Goal: Task Accomplishment & Management: Complete application form

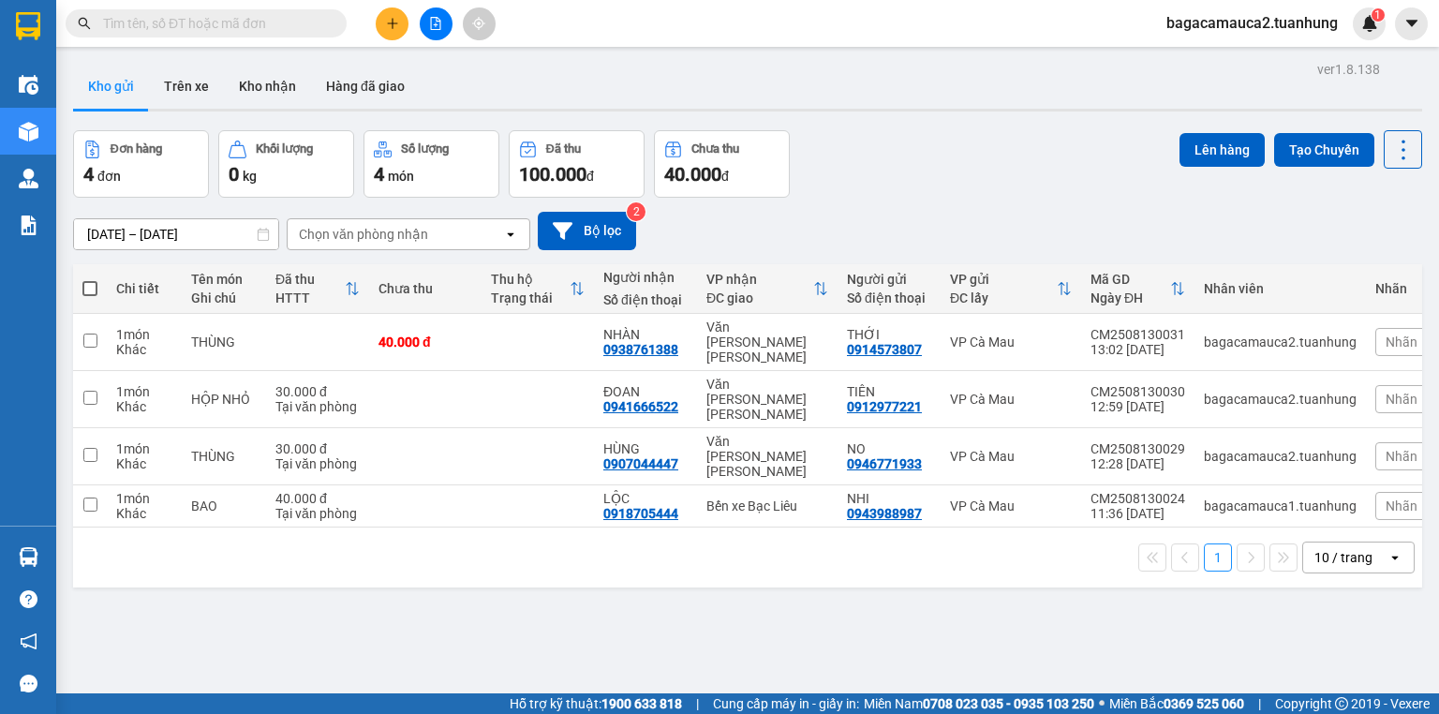
click at [215, 16] on input "text" at bounding box center [213, 23] width 221 height 21
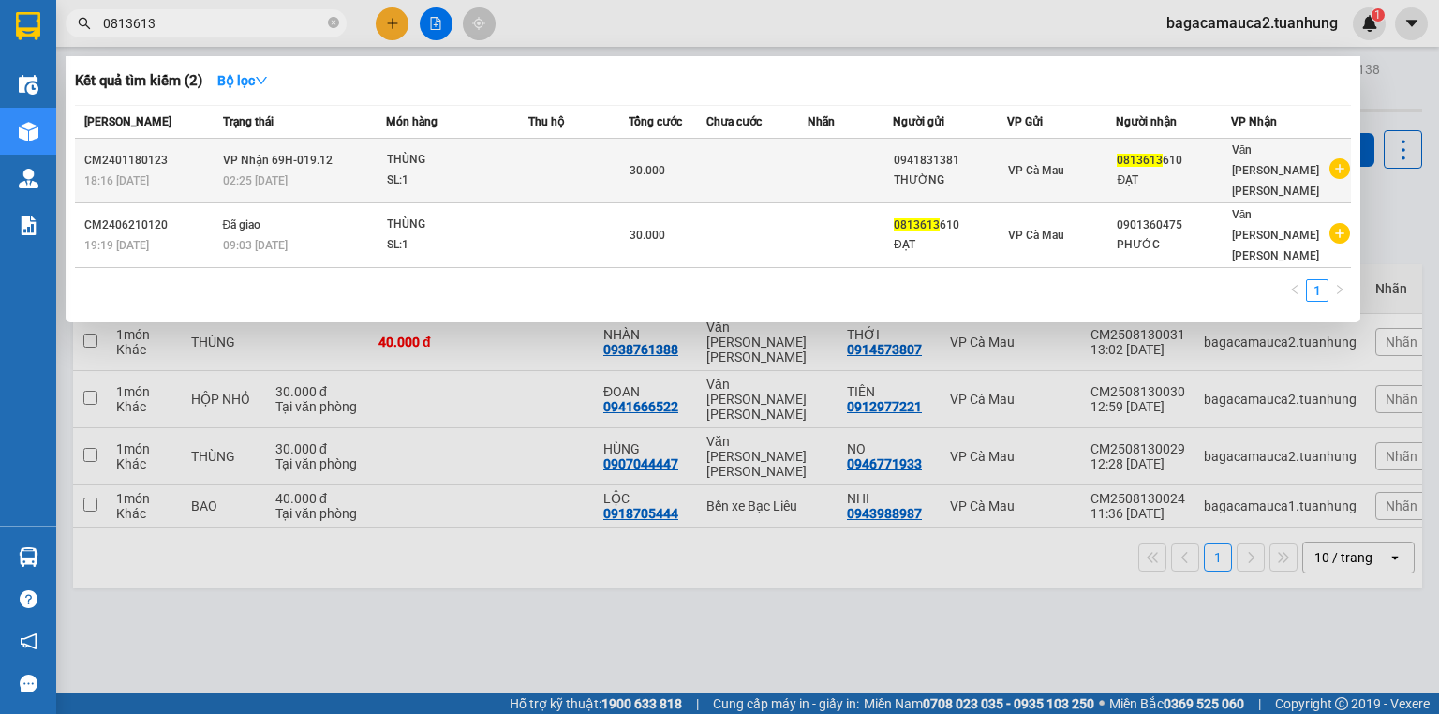
type input "0813613"
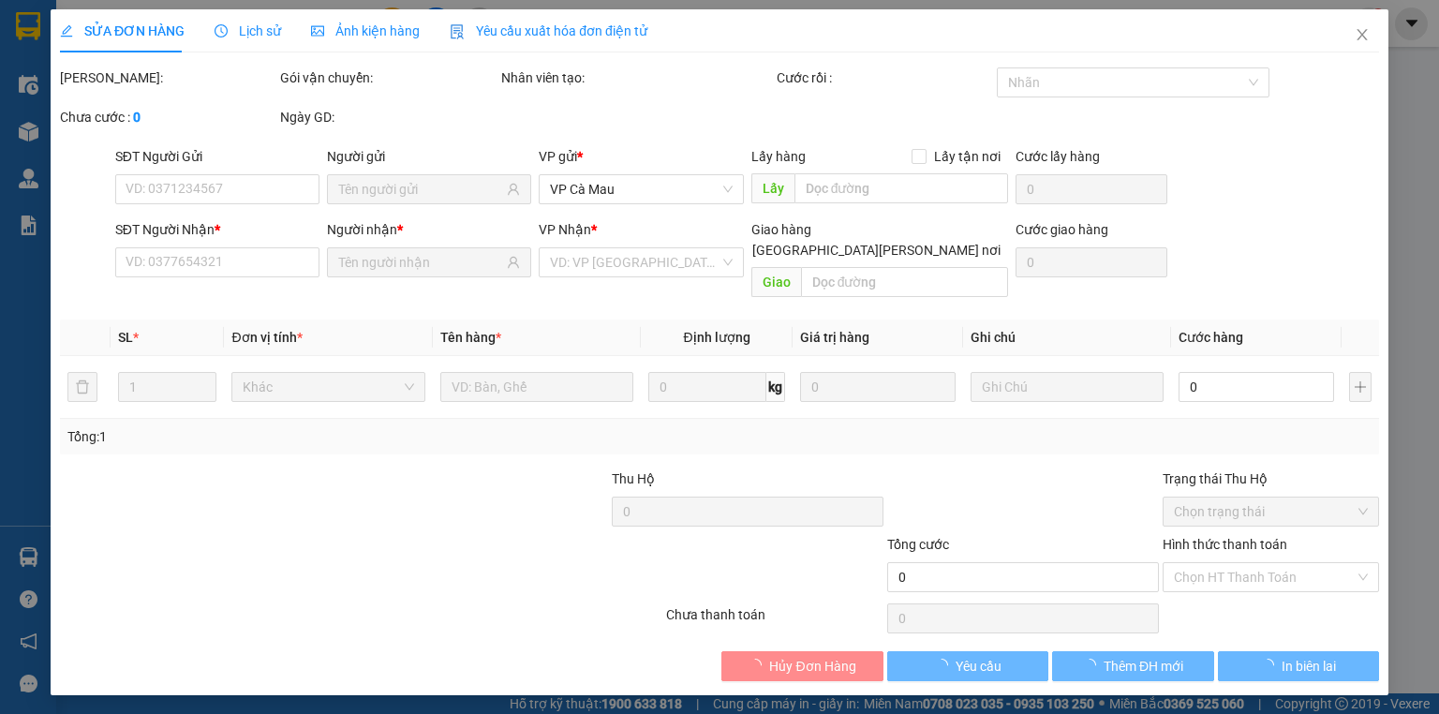
type input "0941831381"
type input "0813613610"
type input "30.000"
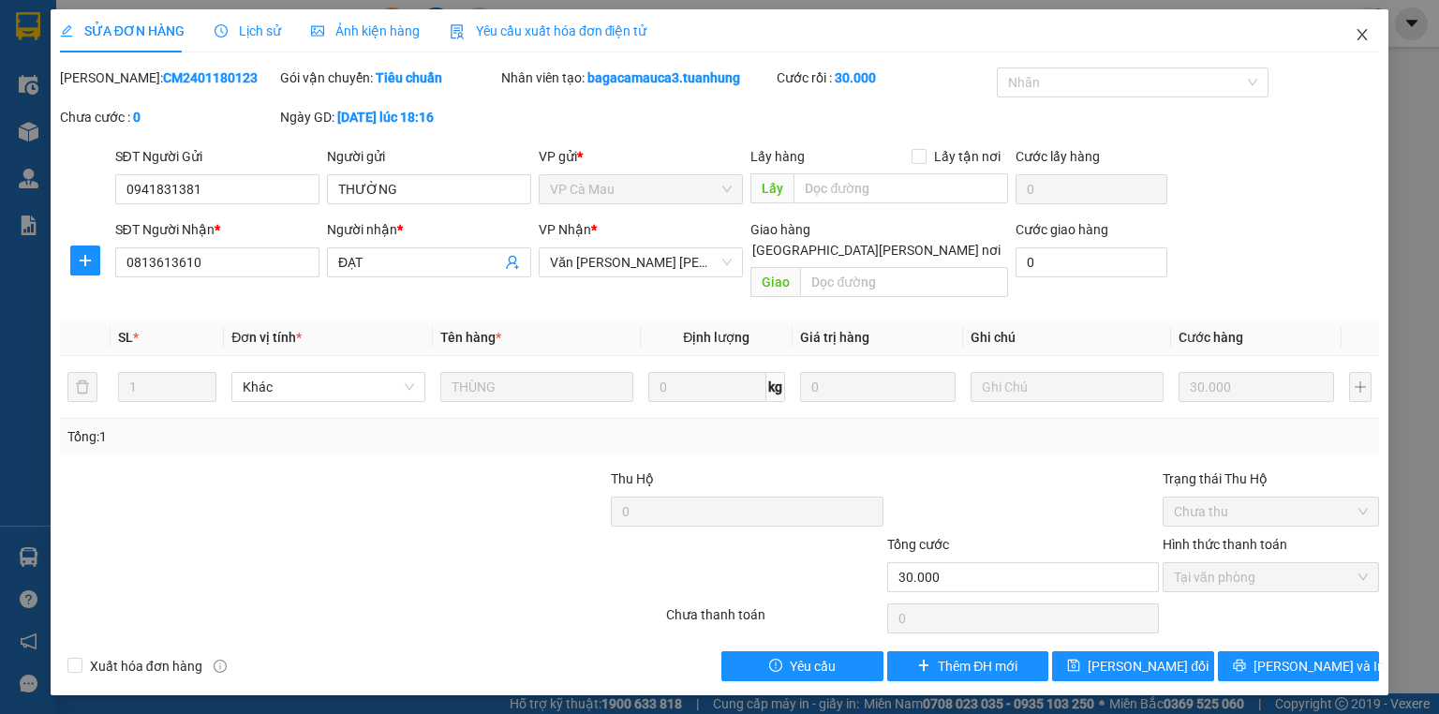
click at [1356, 35] on icon "close" at bounding box center [1361, 34] width 15 height 15
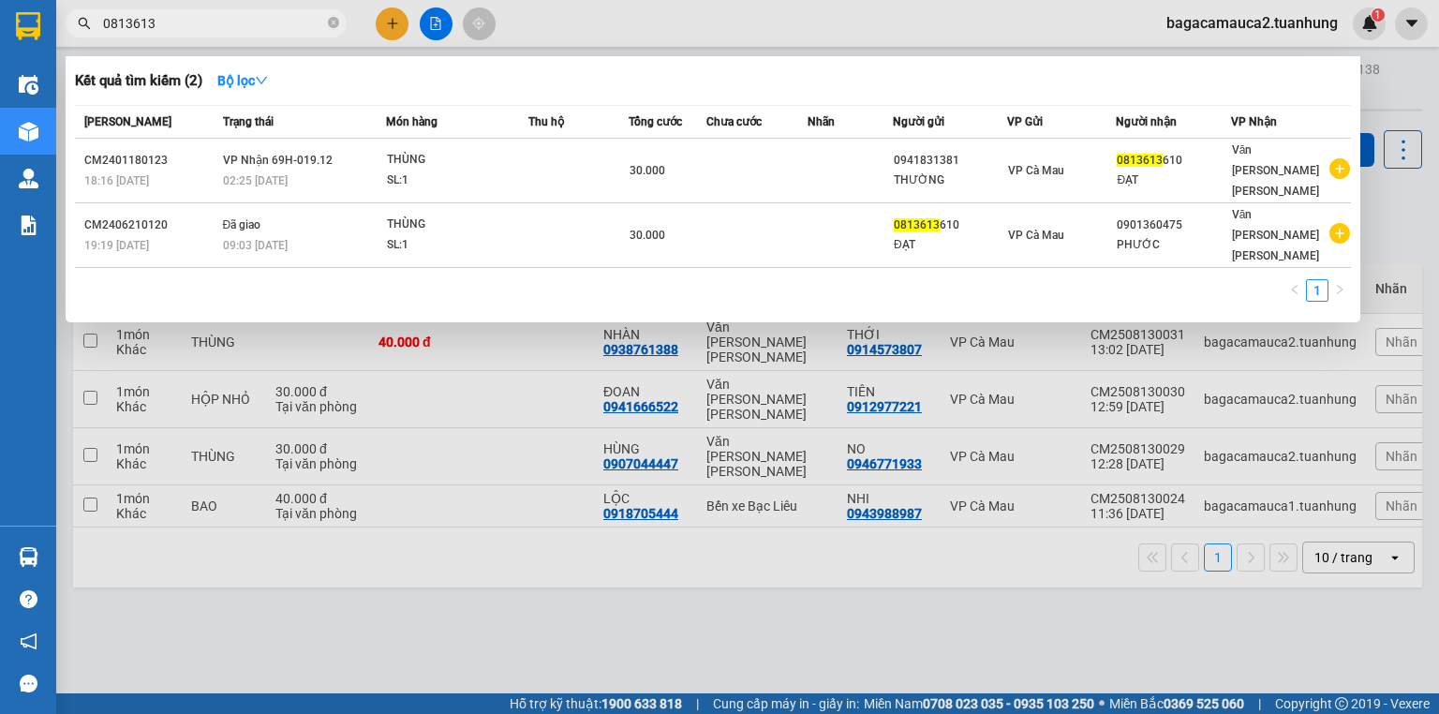
click at [281, 25] on input "0813613" at bounding box center [213, 23] width 221 height 21
click at [172, 25] on input "0813613" at bounding box center [213, 23] width 221 height 21
type input "0813613610"
click at [256, 23] on input "0813613610" at bounding box center [213, 23] width 221 height 21
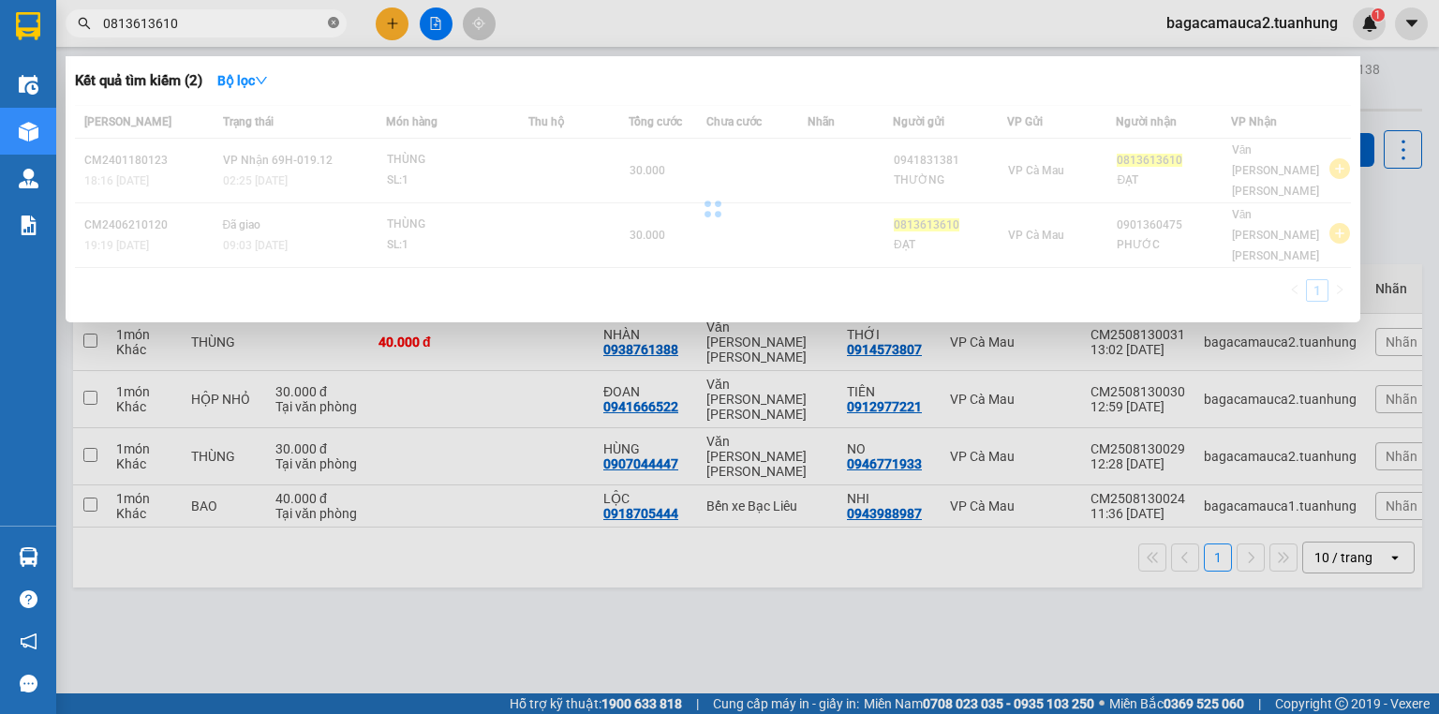
click at [333, 25] on icon "close-circle" at bounding box center [333, 22] width 11 height 11
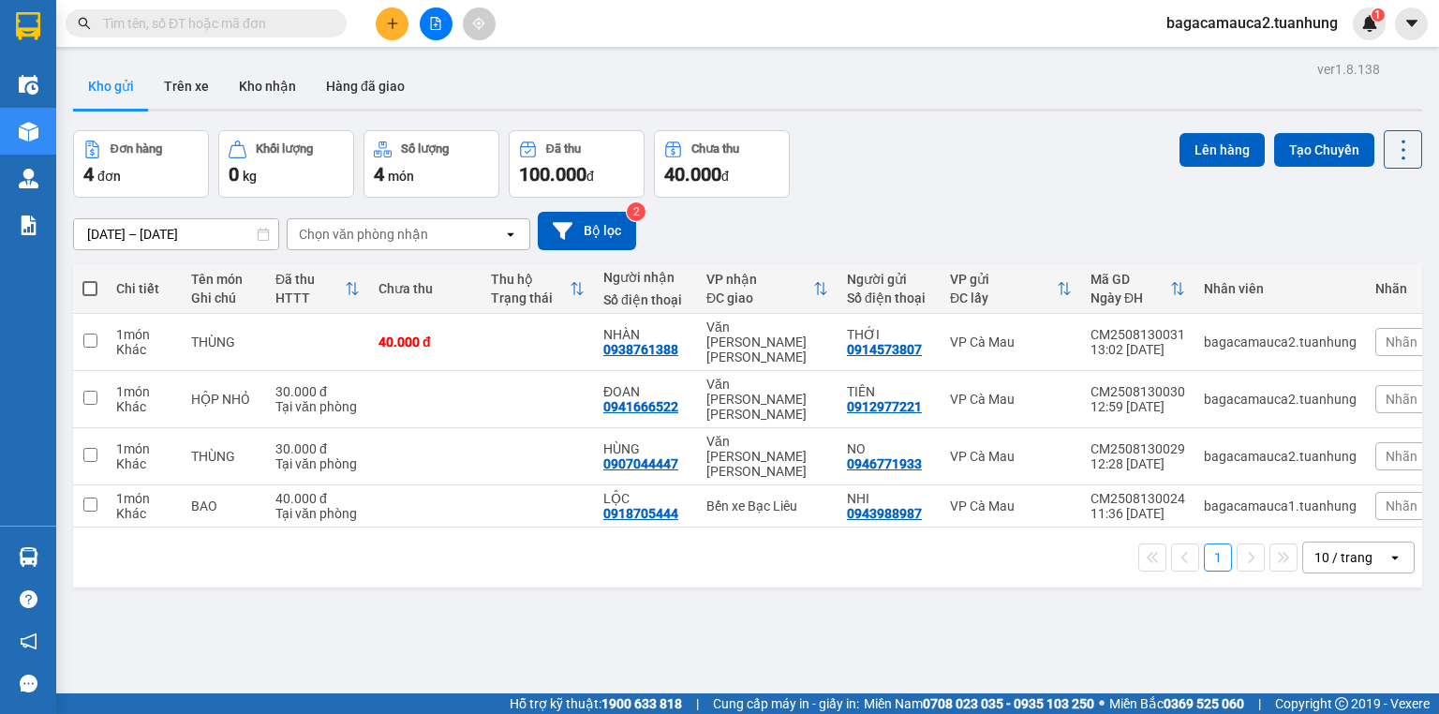
click at [255, 26] on input "text" at bounding box center [213, 23] width 221 height 21
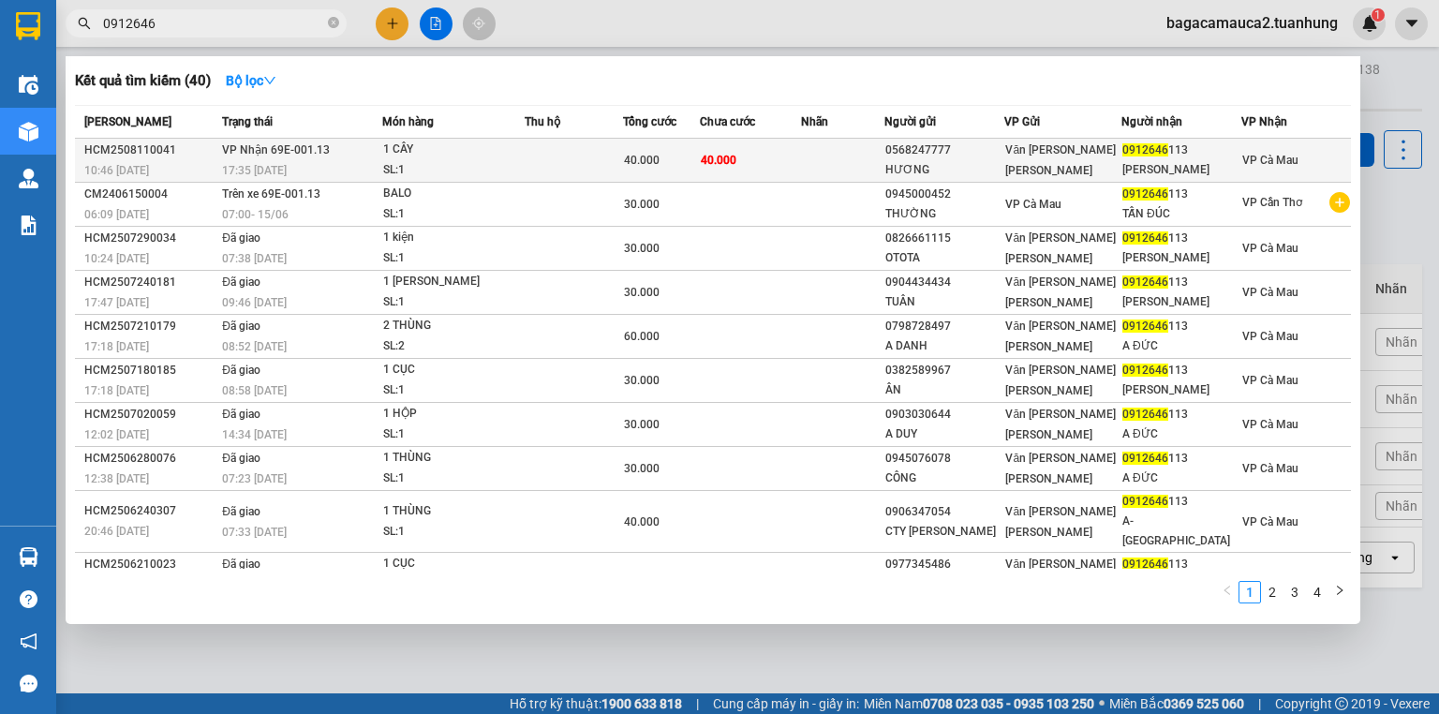
type input "0912646"
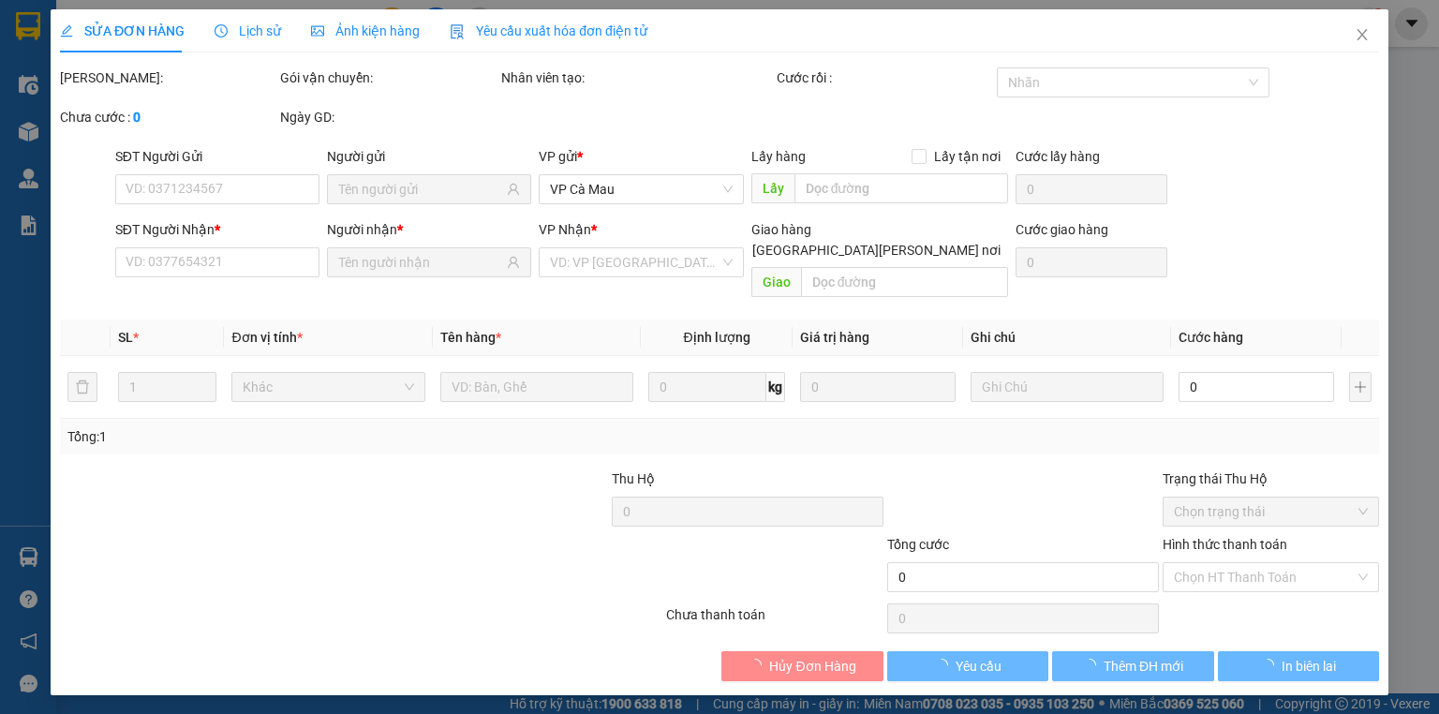
type input "0568247777"
type input "HƯƠNG"
type input "0912646113"
type input "[PERSON_NAME]"
type input "40.000"
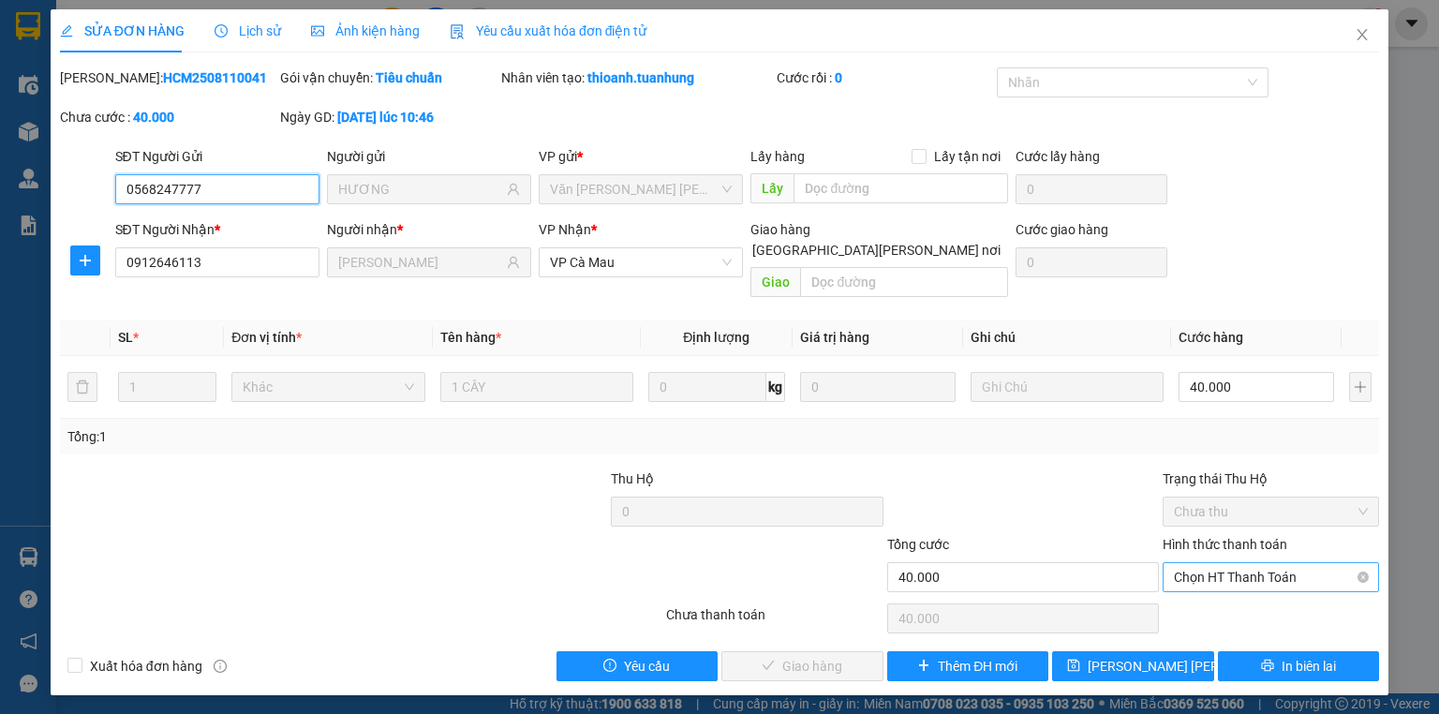
click at [1257, 563] on span "Chọn HT Thanh Toán" at bounding box center [1271, 577] width 194 height 28
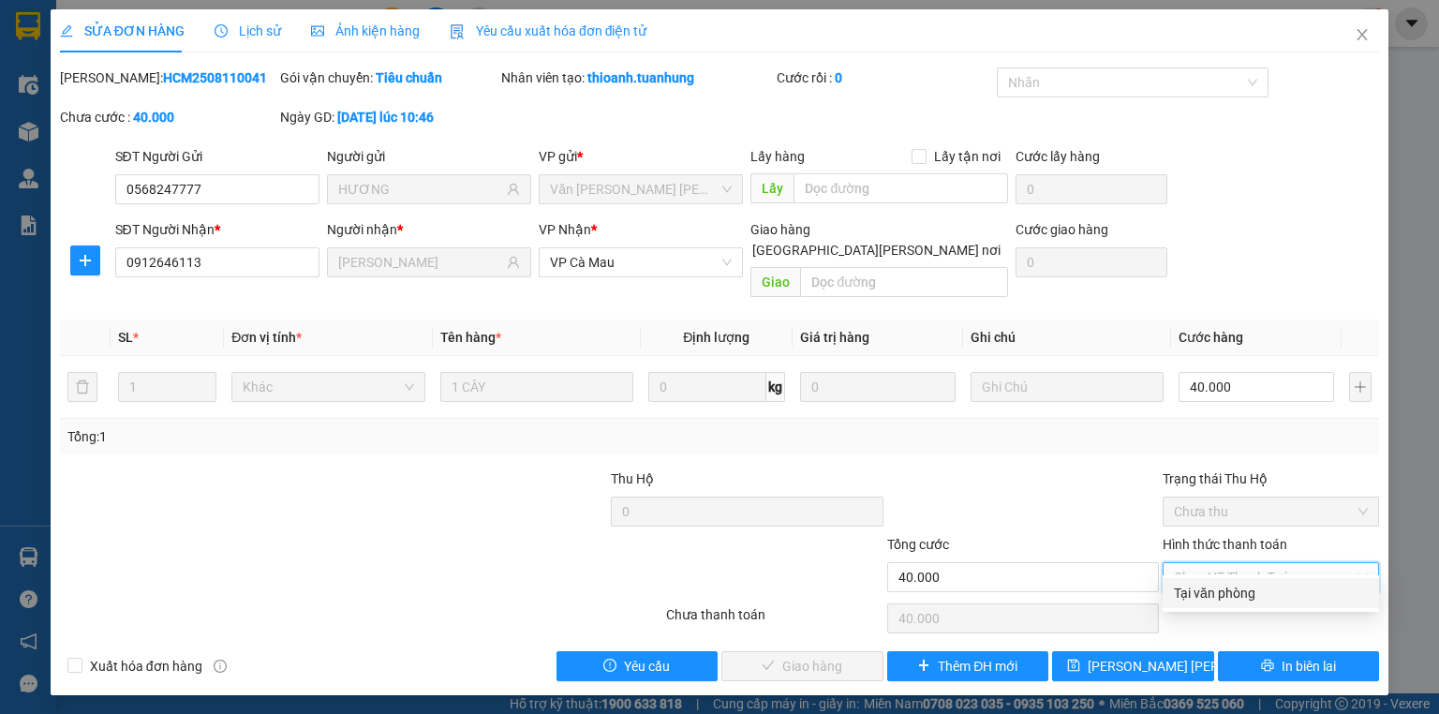
click at [1244, 599] on div "Tại văn phòng" at bounding box center [1271, 593] width 194 height 21
type input "0"
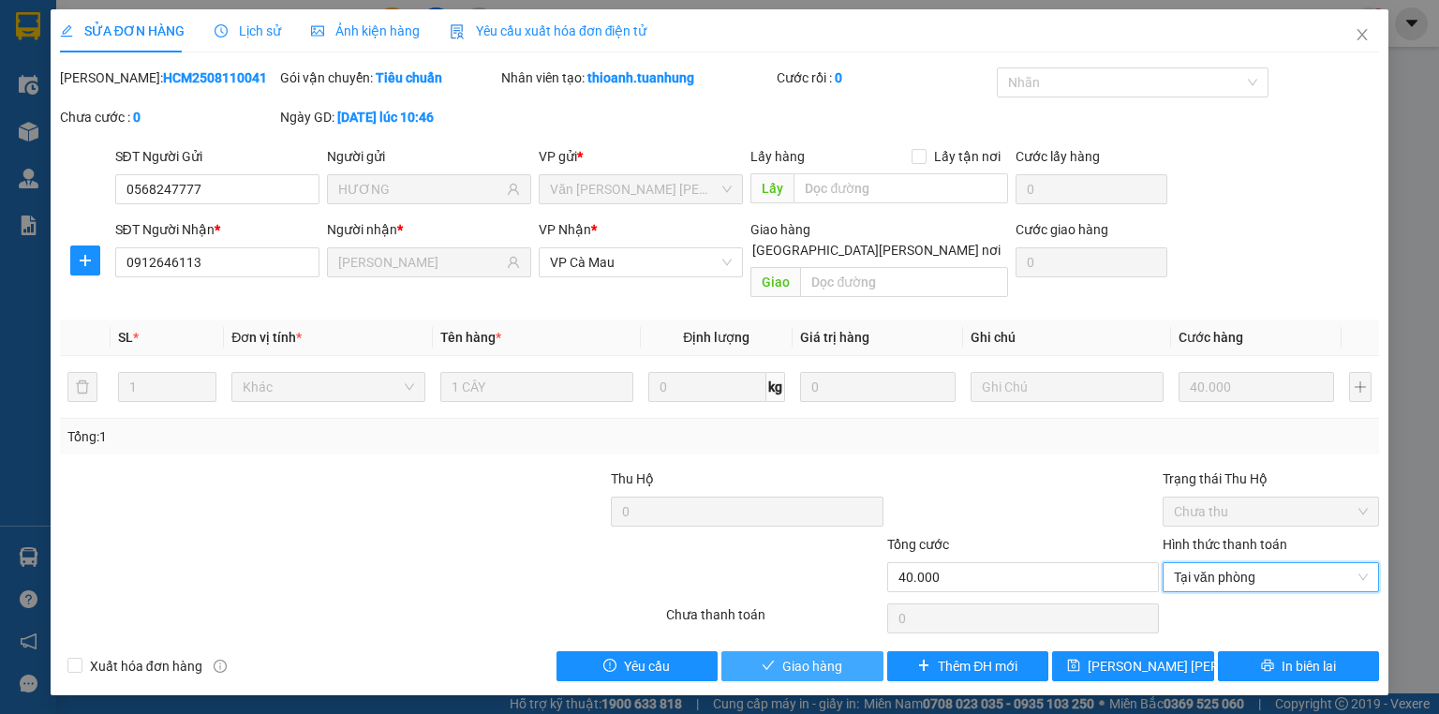
click at [819, 656] on span "Giao hàng" at bounding box center [812, 666] width 60 height 21
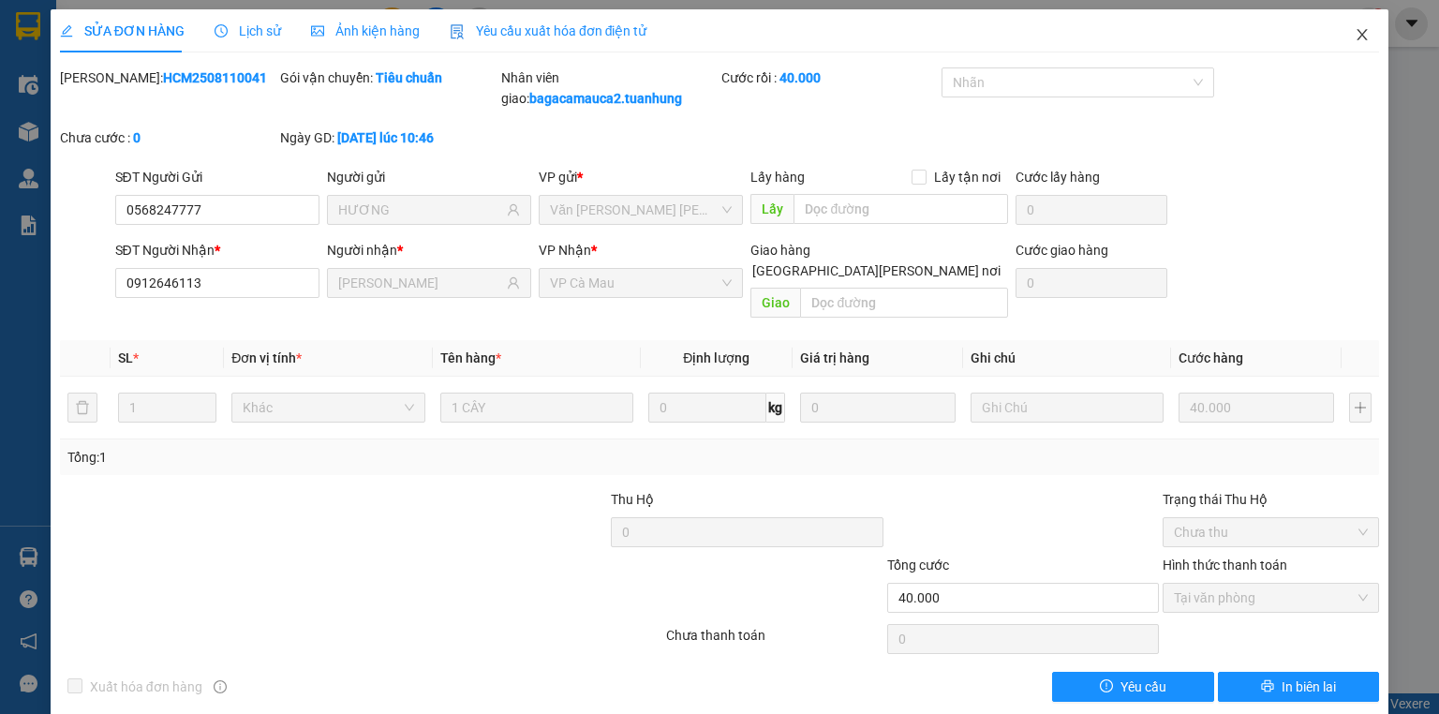
click at [1354, 36] on icon "close" at bounding box center [1361, 34] width 15 height 15
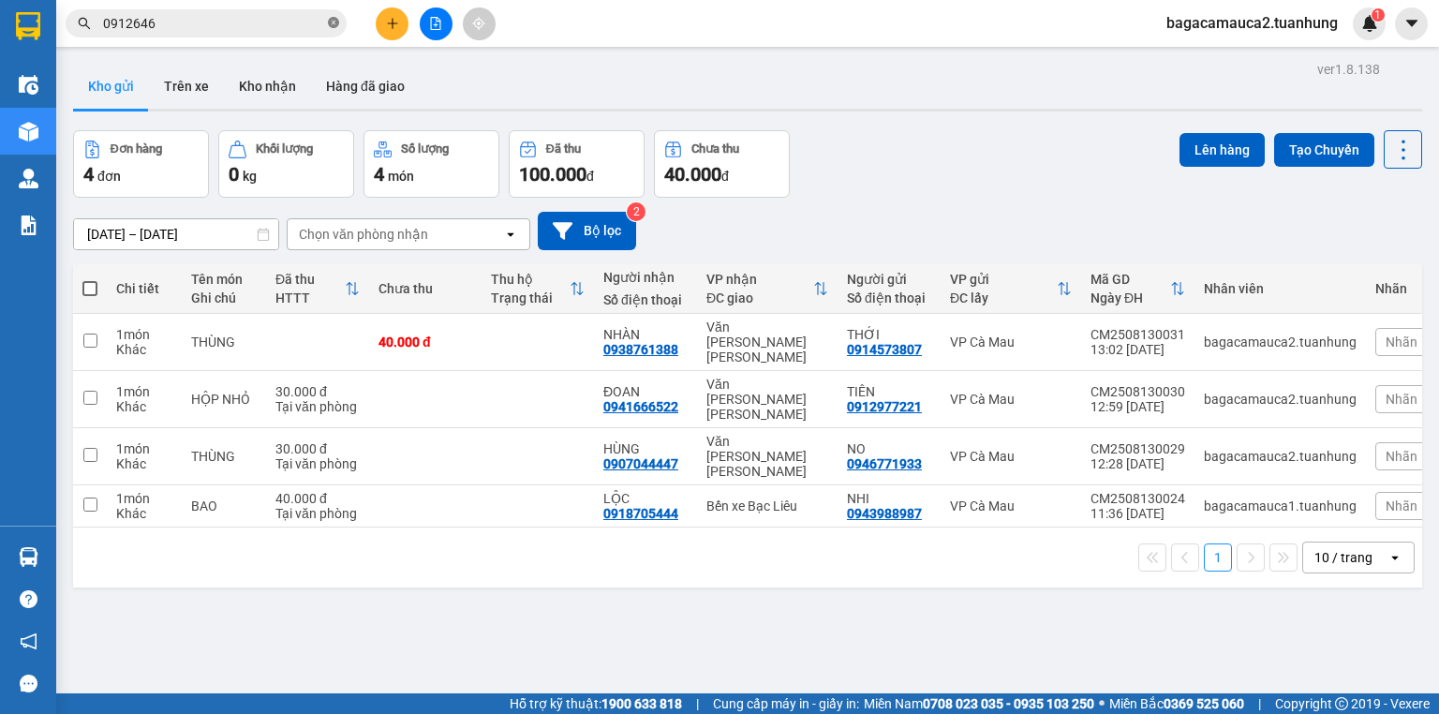
click at [330, 21] on icon "close-circle" at bounding box center [333, 22] width 11 height 11
click at [169, 24] on input "text" at bounding box center [213, 23] width 221 height 21
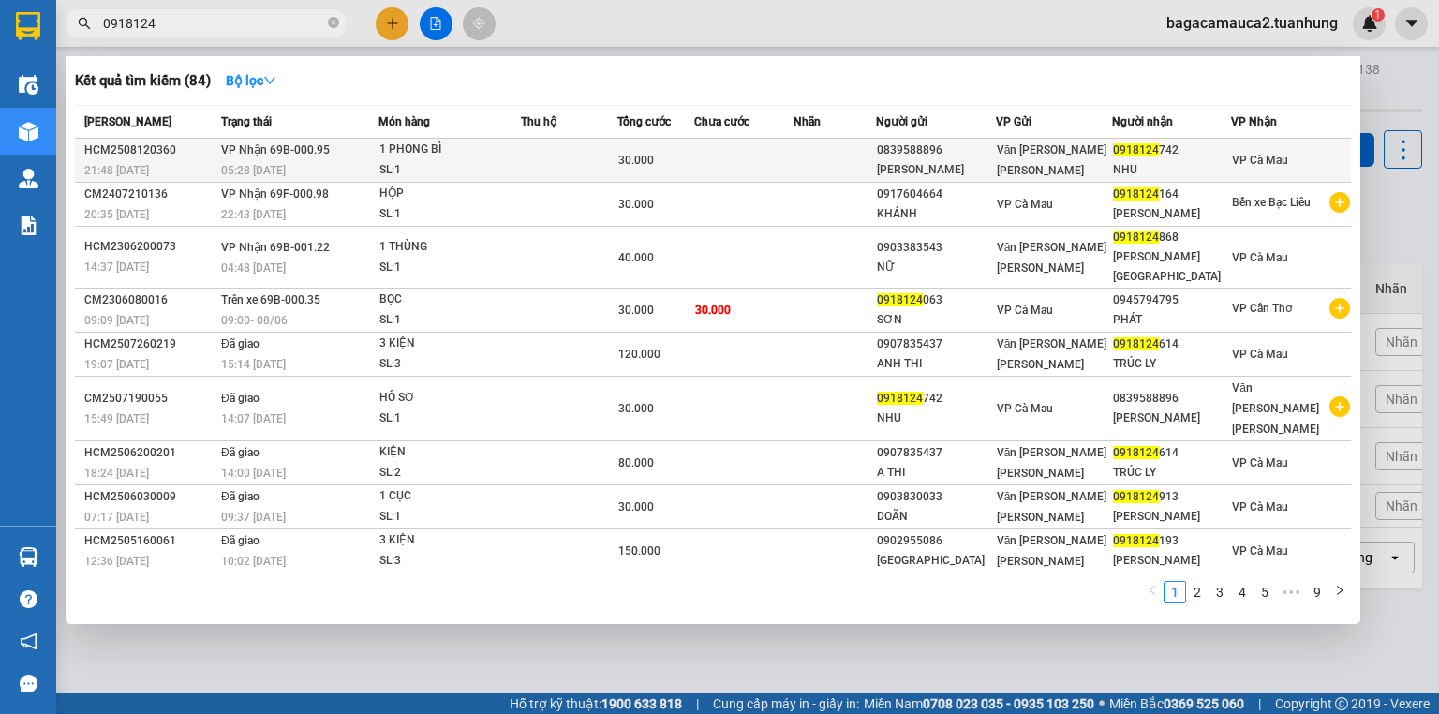
type input "0918124"
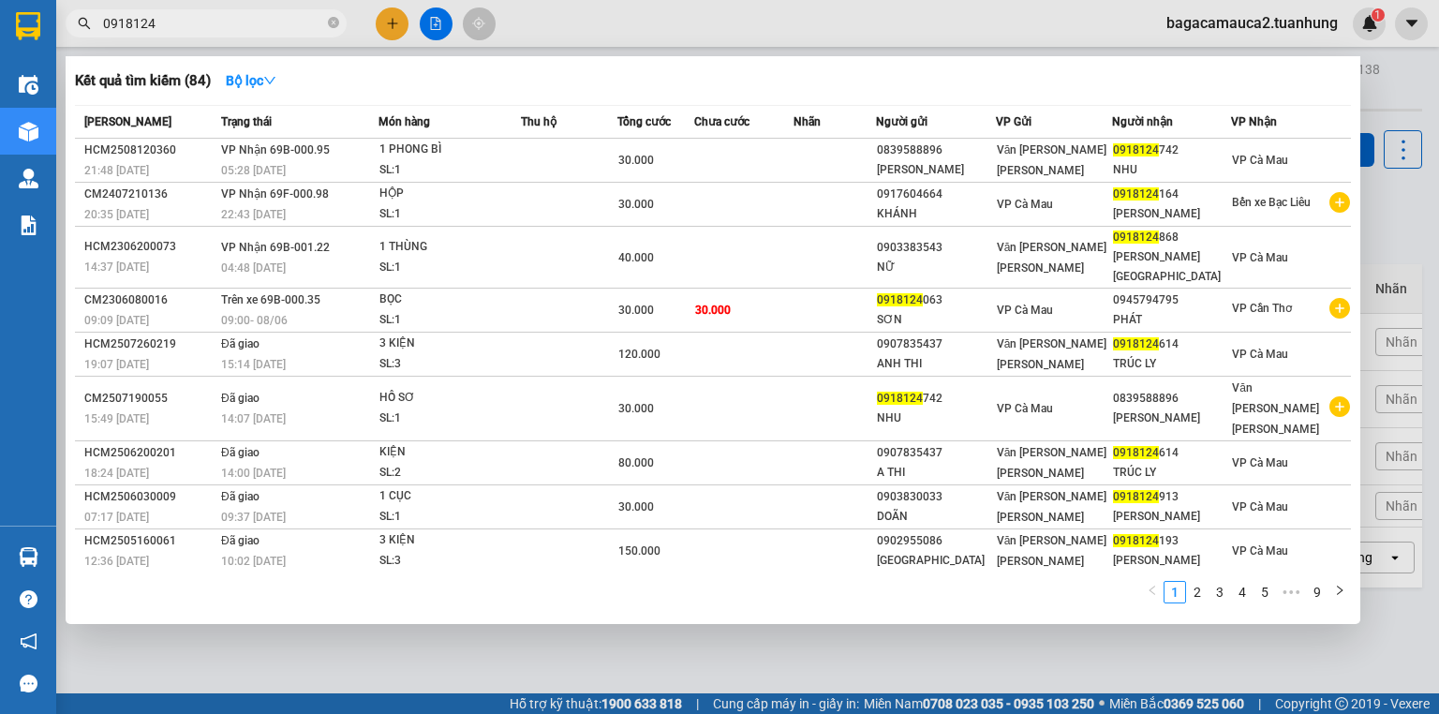
click at [894, 157] on div "0839588896" at bounding box center [936, 151] width 118 height 20
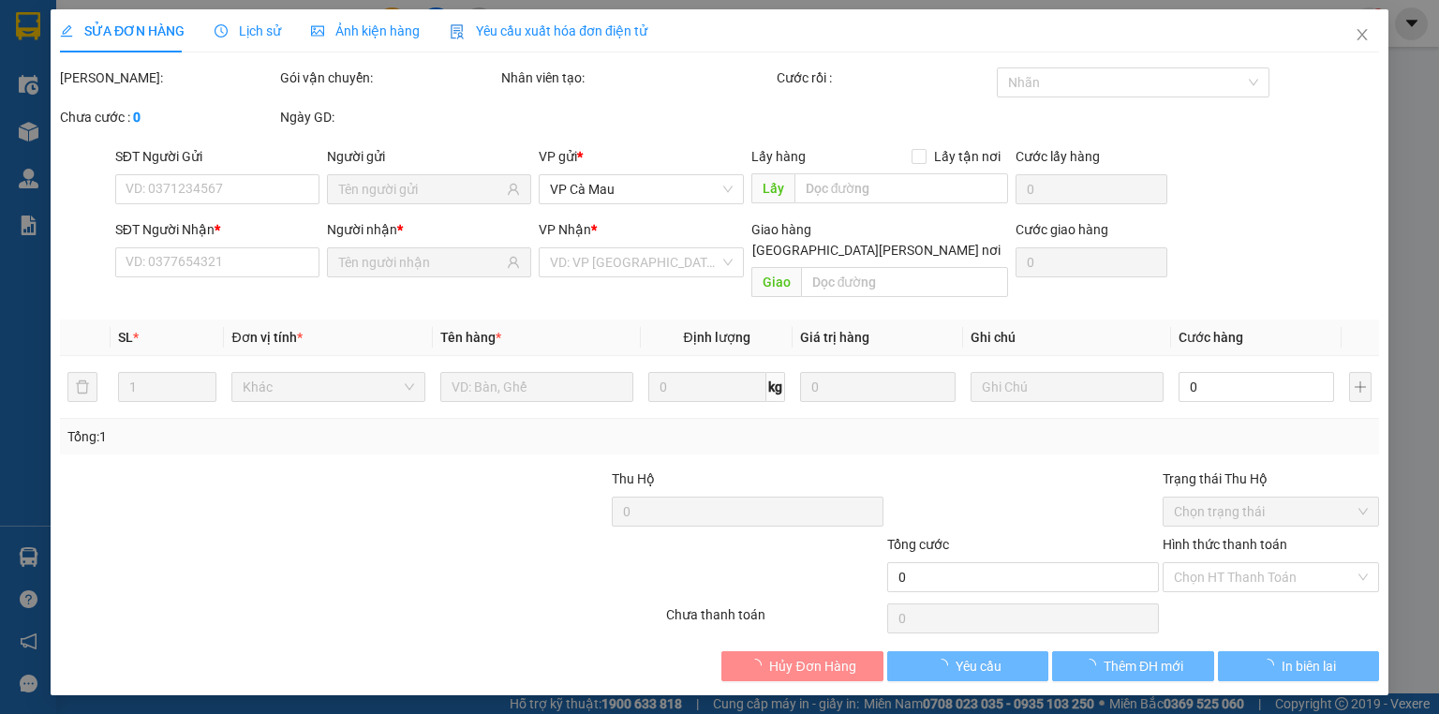
type input "0839588896"
type input "[PERSON_NAME]"
type input "0918124742"
type input "NHU"
type input "30.000"
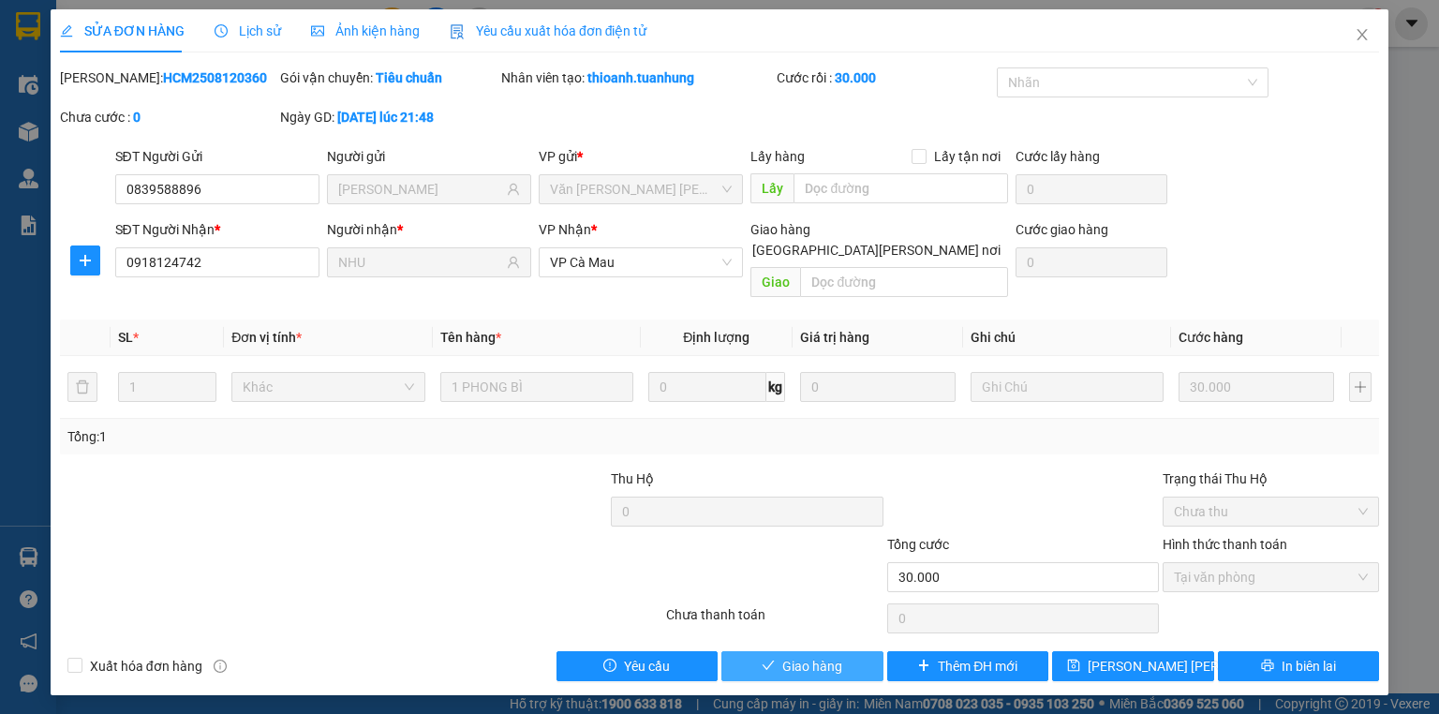
click at [856, 651] on button "Giao hàng" at bounding box center [802, 666] width 162 height 30
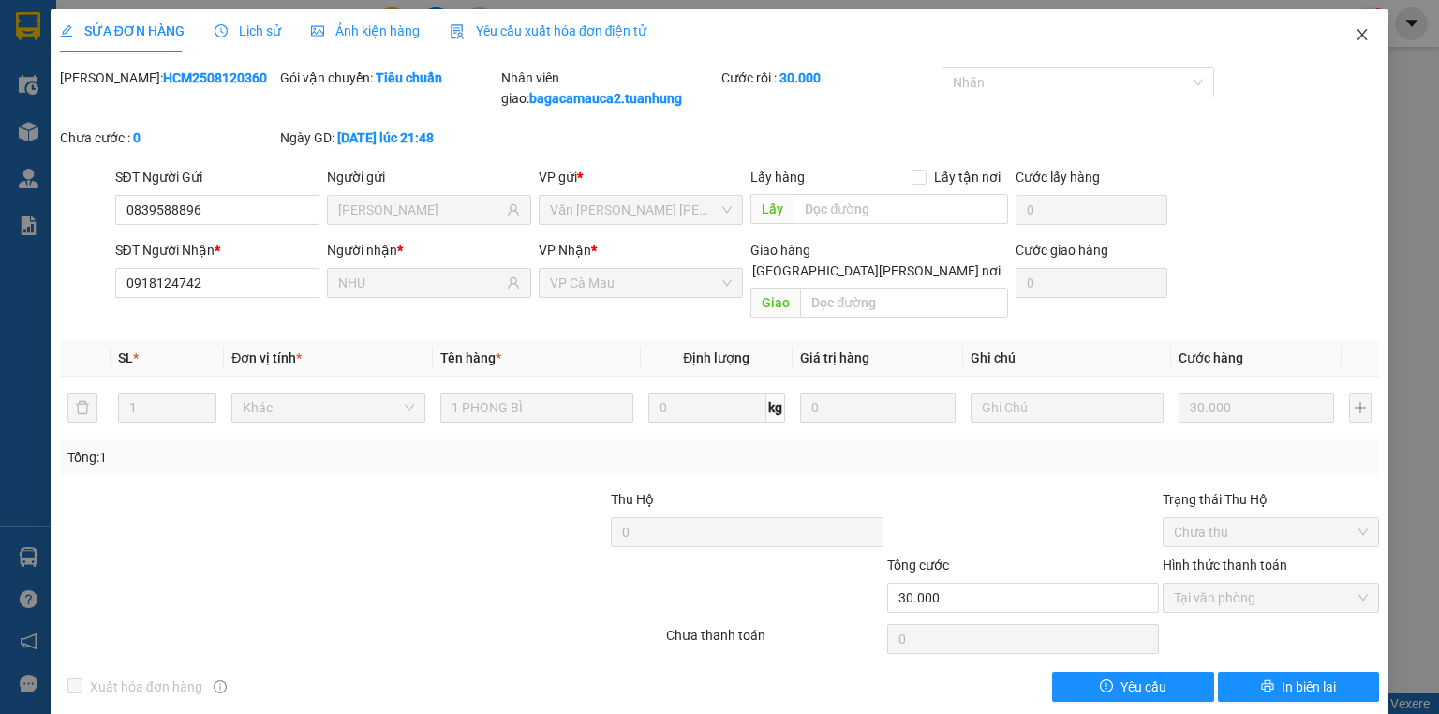
click at [1356, 32] on icon "close" at bounding box center [1361, 34] width 15 height 15
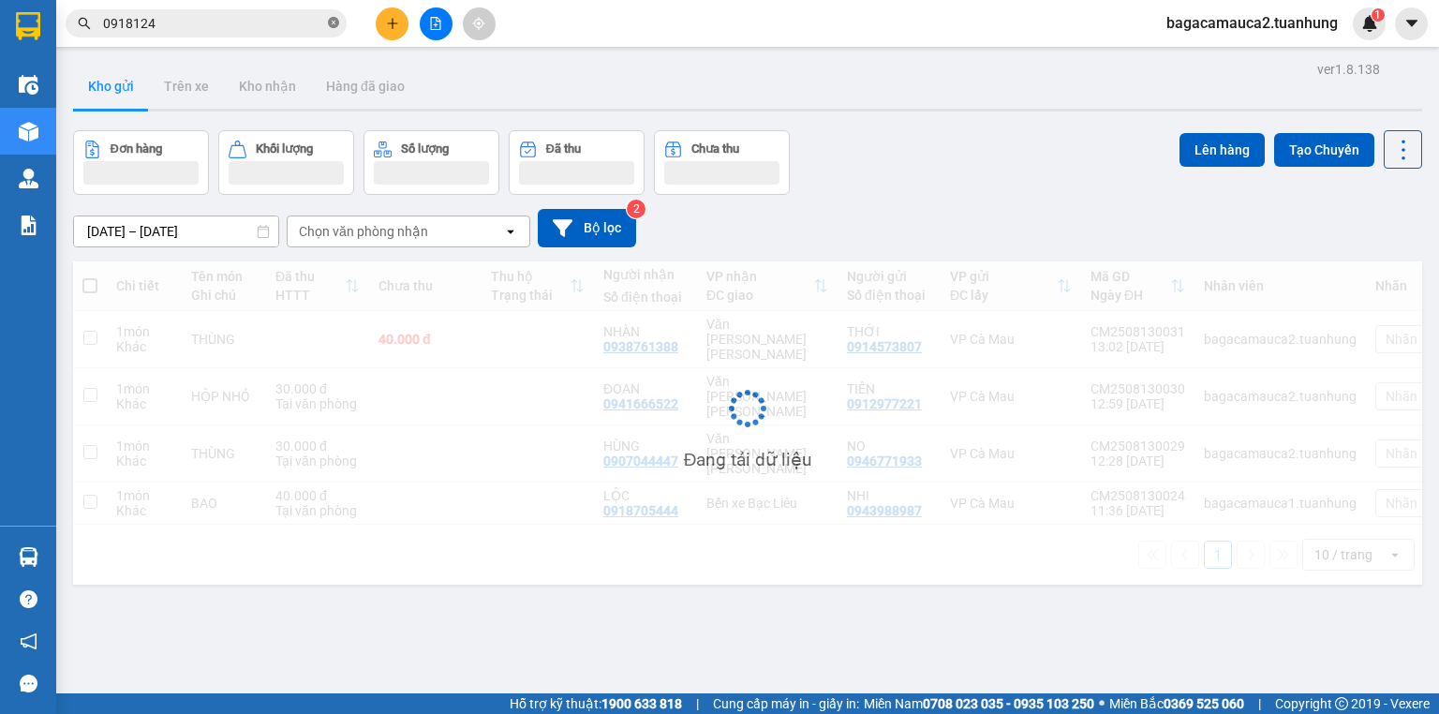
click at [328, 19] on icon "close-circle" at bounding box center [333, 22] width 11 height 11
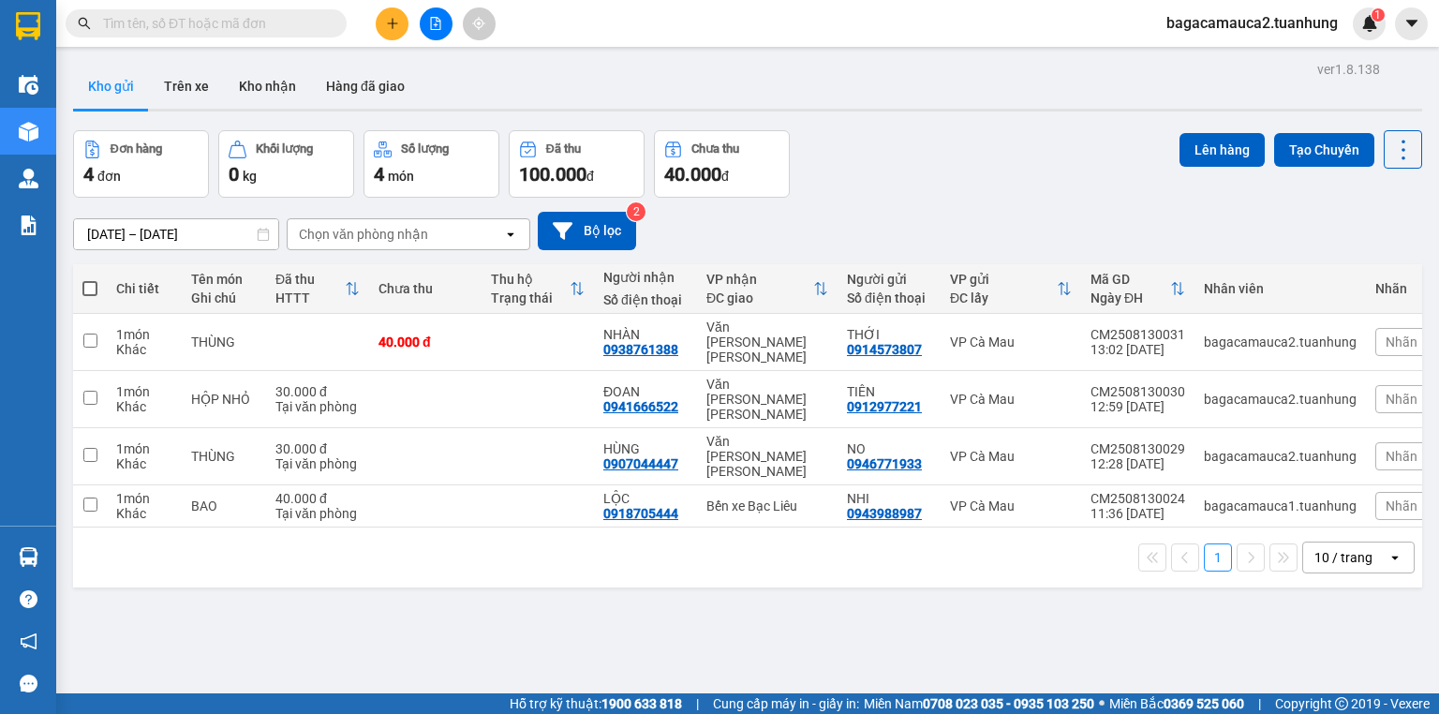
click at [281, 22] on input "text" at bounding box center [213, 23] width 221 height 21
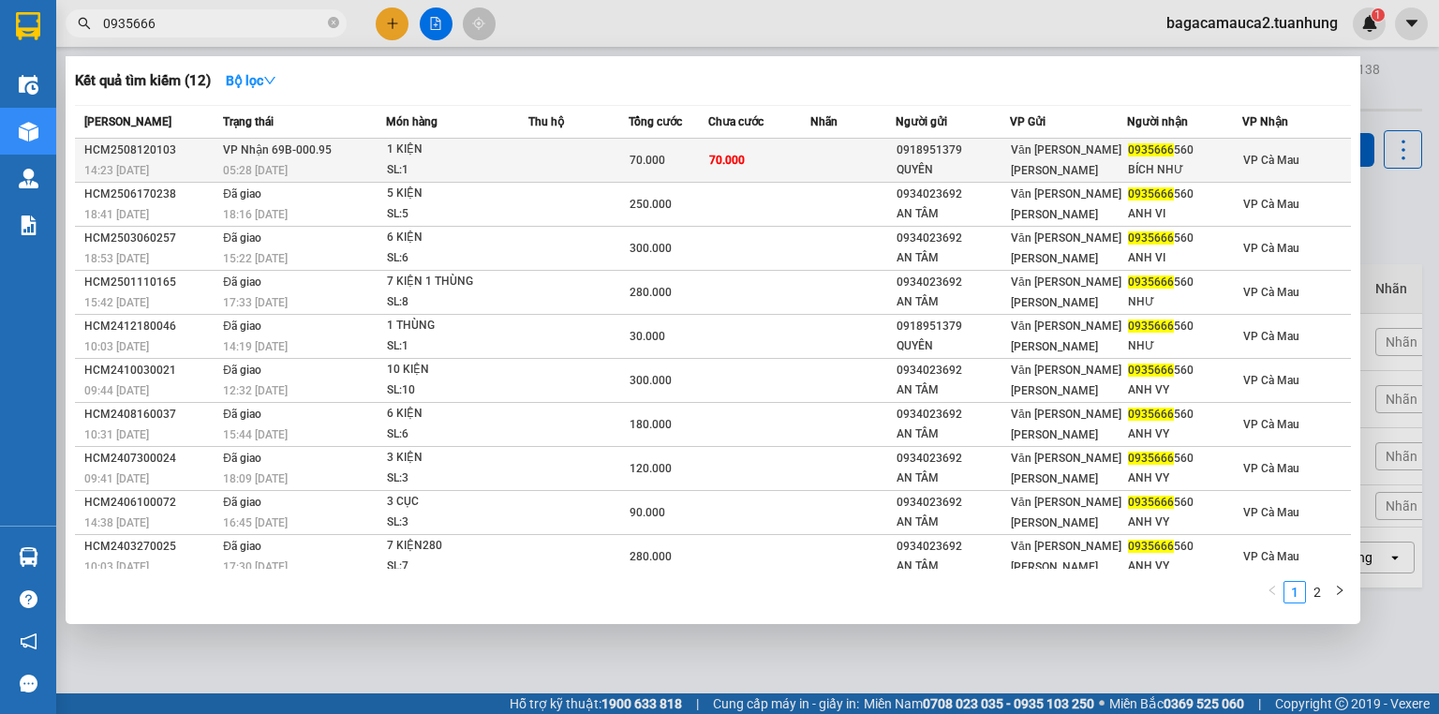
type input "0935666"
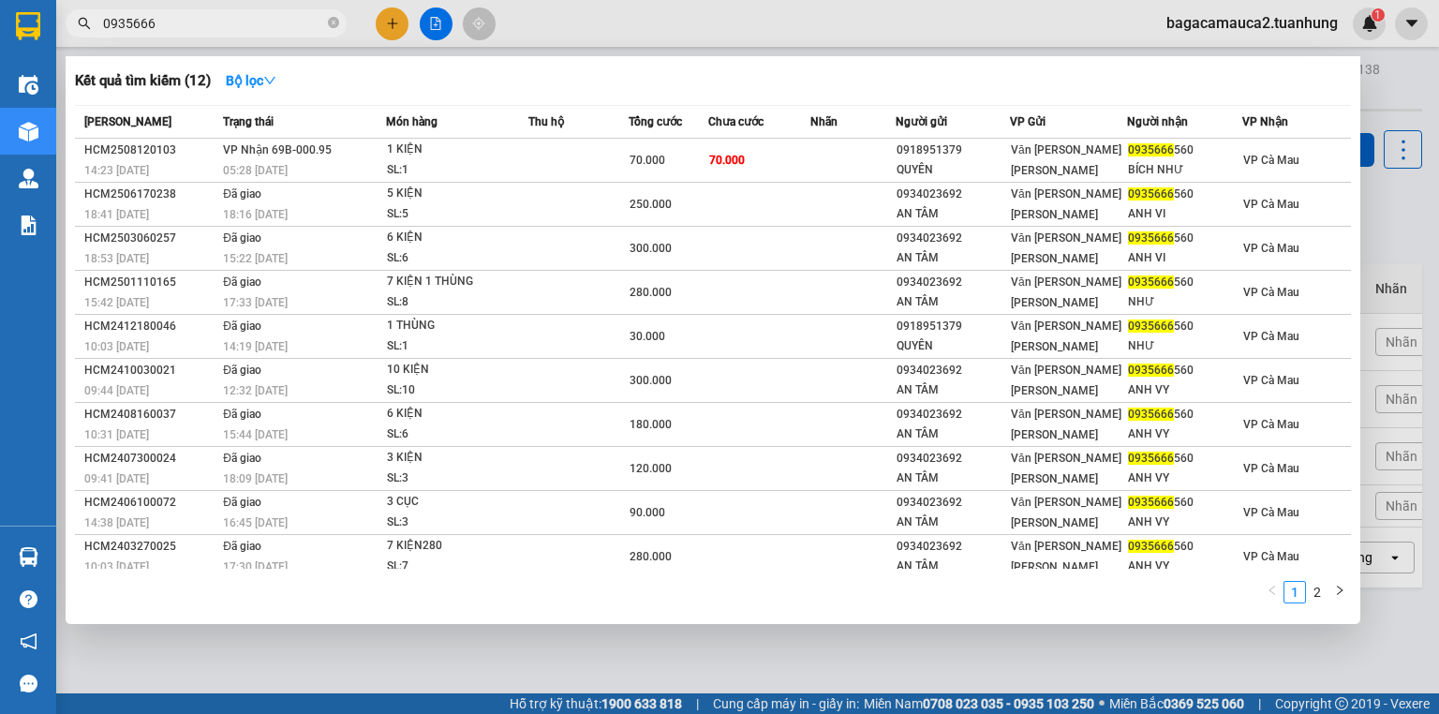
click at [921, 173] on div "QUYÊN" at bounding box center [952, 170] width 112 height 20
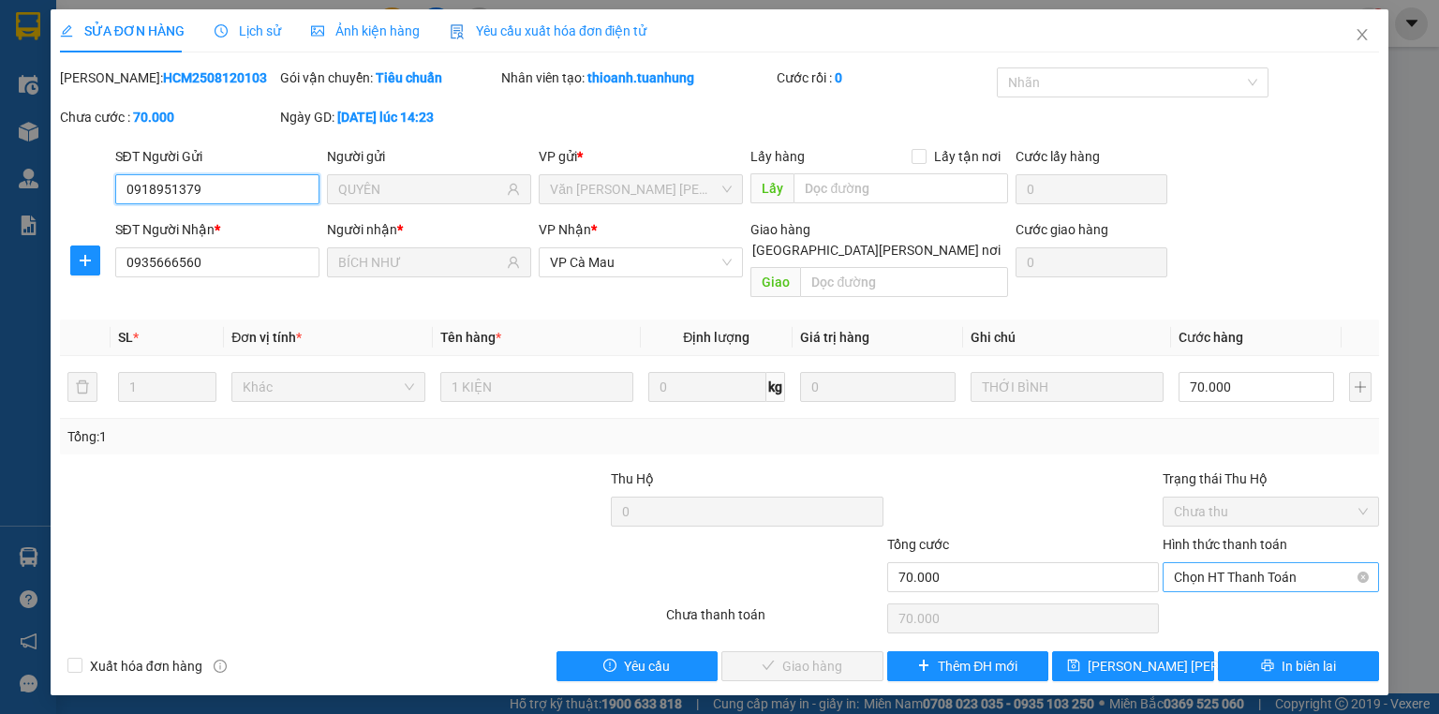
click at [1222, 563] on span "Chọn HT Thanh Toán" at bounding box center [1271, 577] width 194 height 28
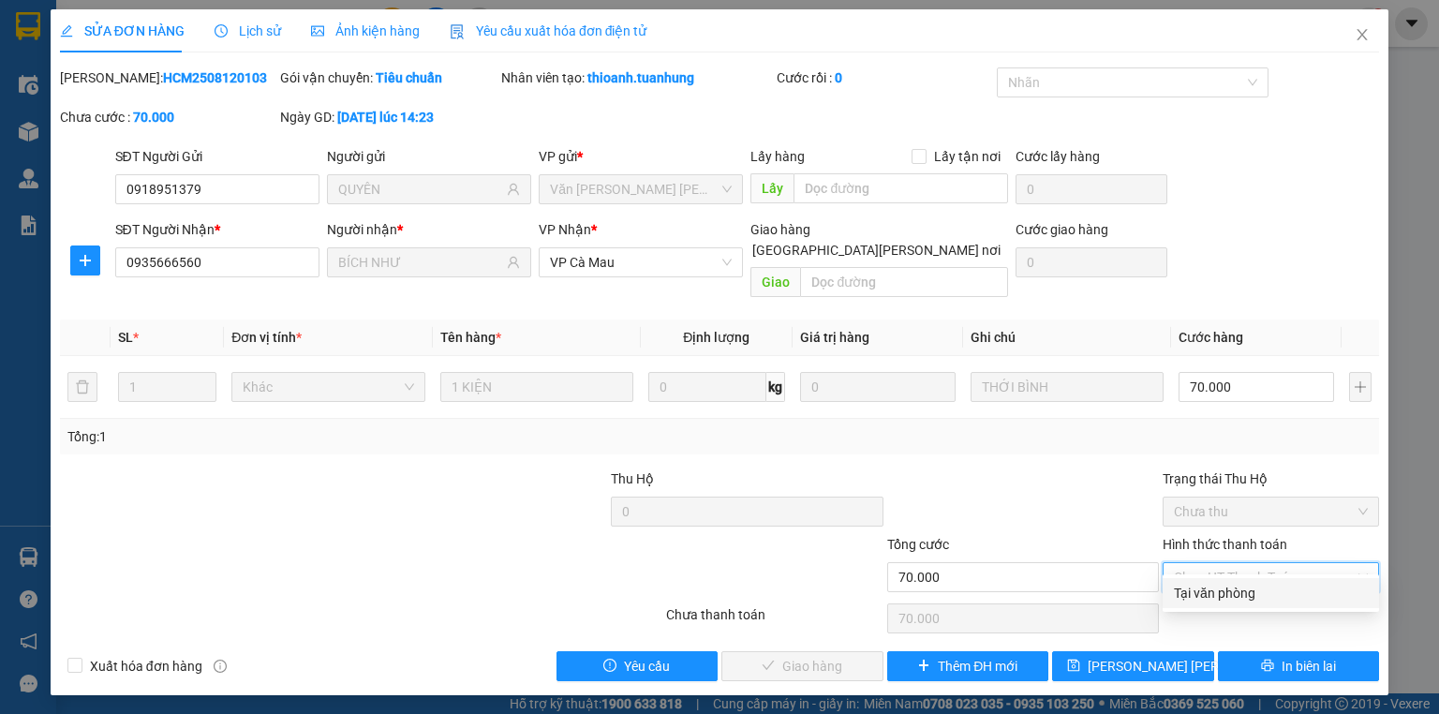
click at [1220, 593] on div "Tại văn phòng" at bounding box center [1271, 593] width 194 height 21
type input "0"
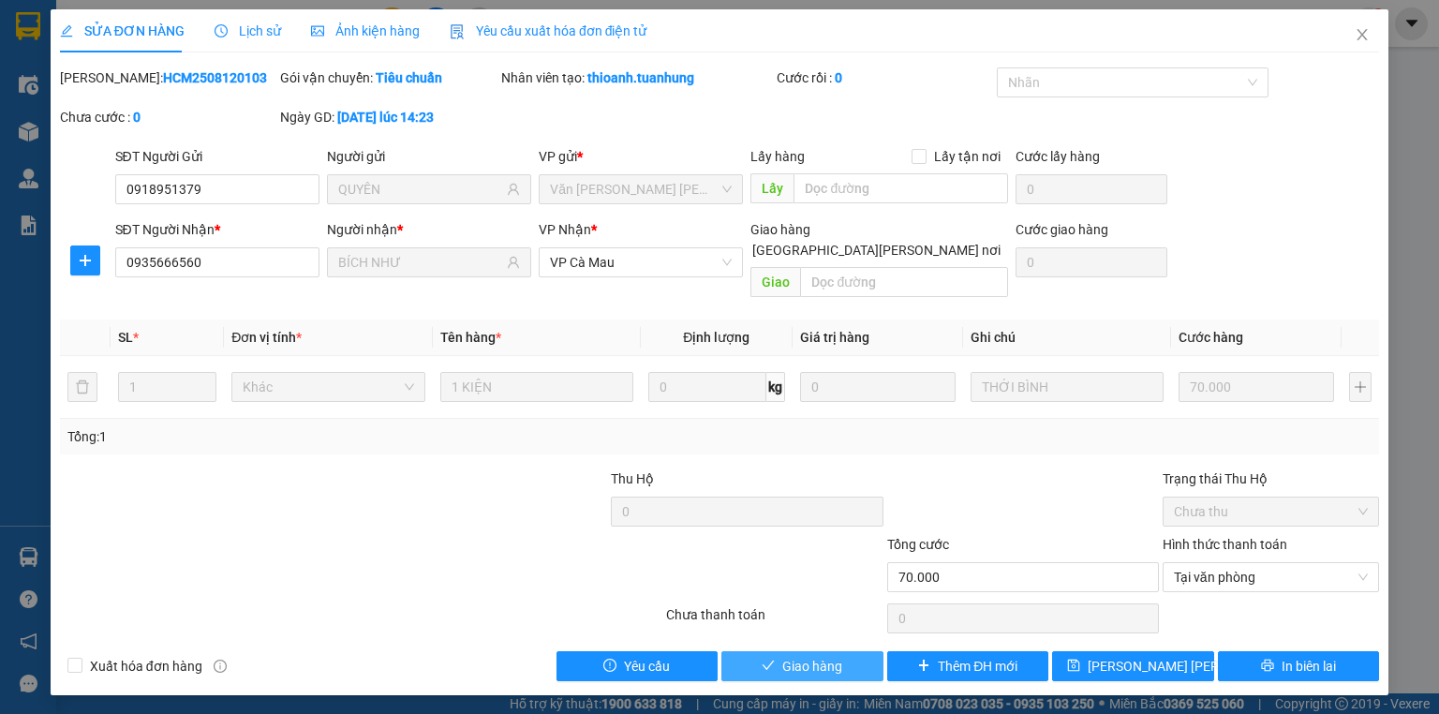
click at [811, 659] on button "Giao hàng" at bounding box center [802, 666] width 162 height 30
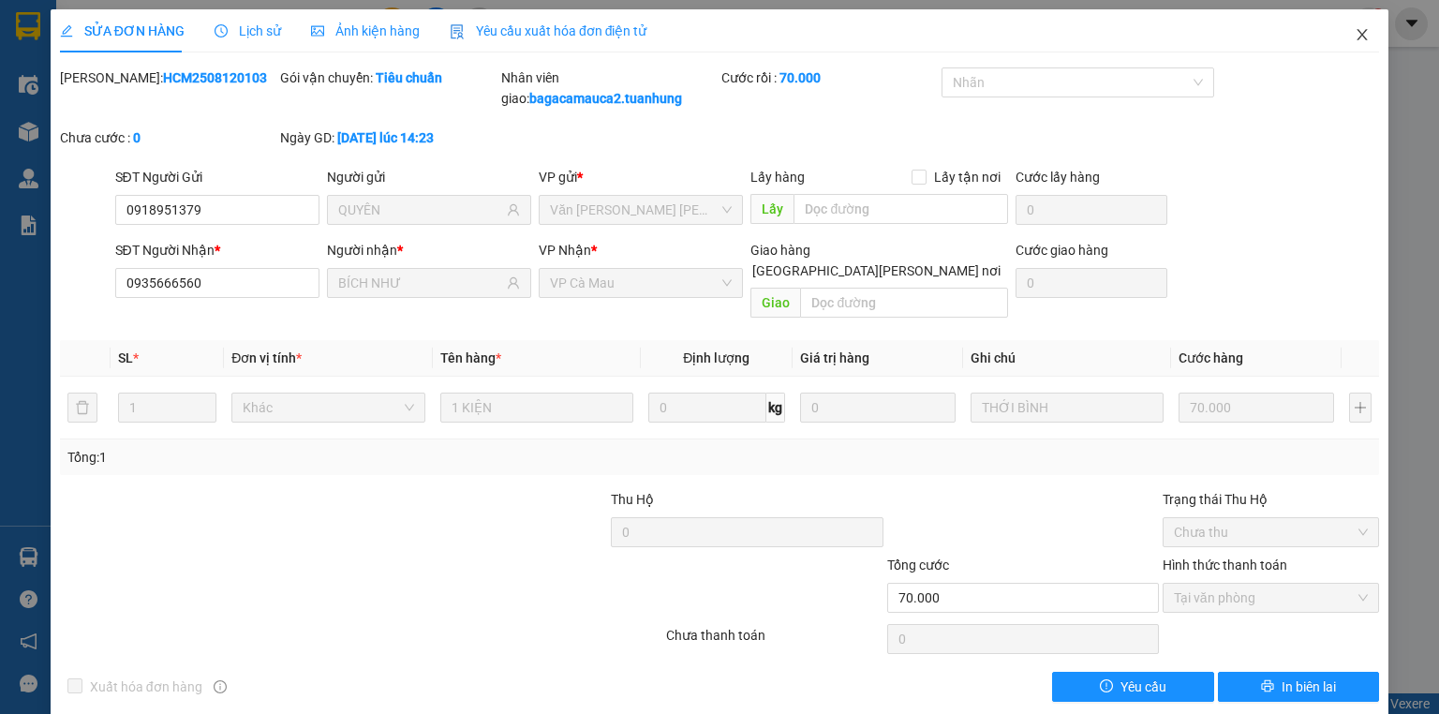
click at [1358, 36] on icon "close" at bounding box center [1361, 34] width 15 height 15
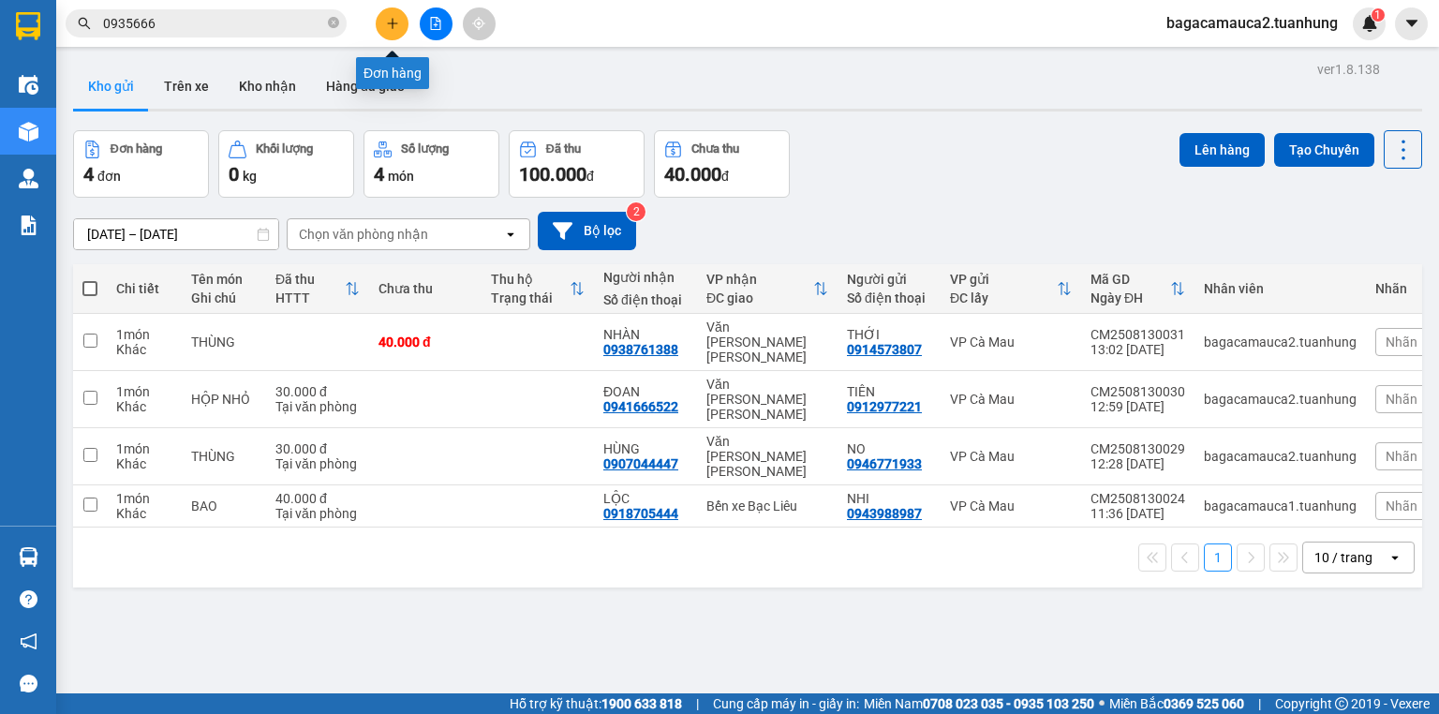
click at [382, 26] on button at bounding box center [392, 23] width 33 height 33
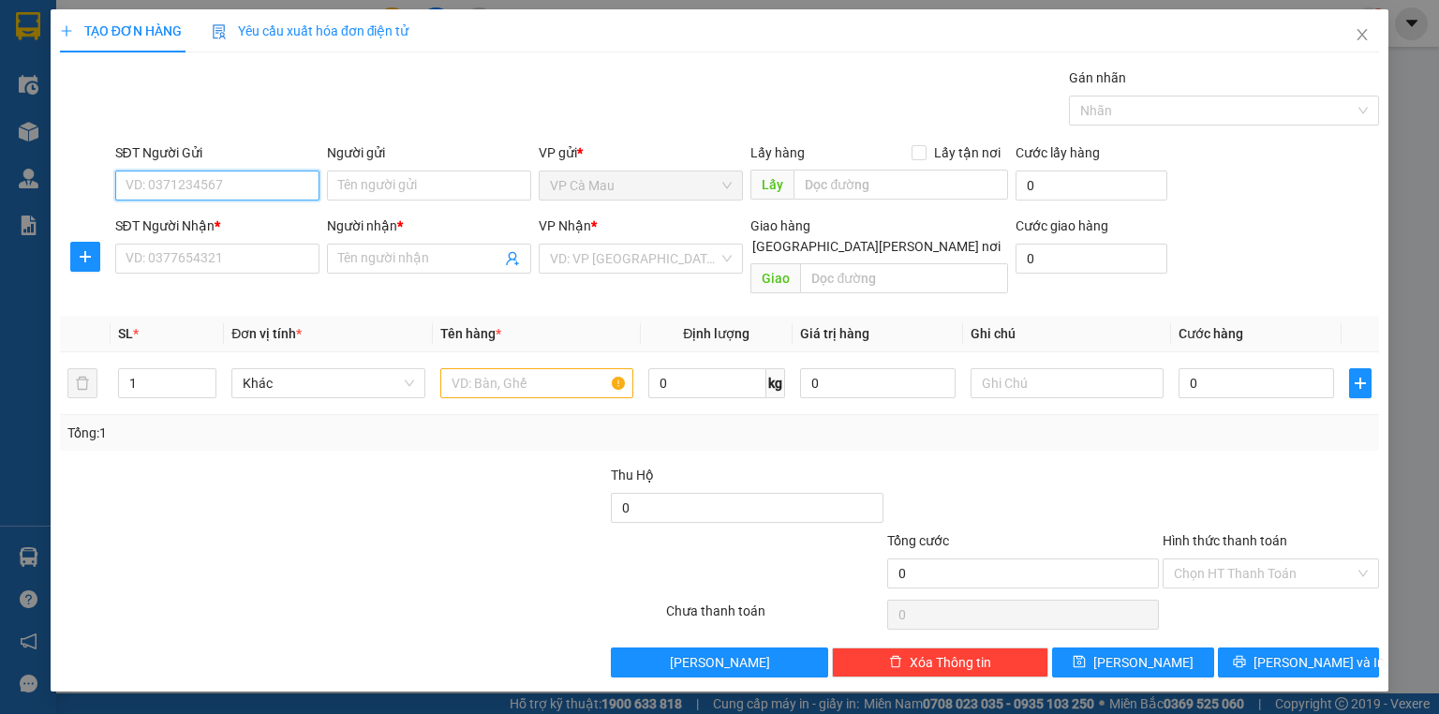
click at [214, 184] on input "SĐT Người Gửi" at bounding box center [217, 185] width 204 height 30
type input "0918647474"
click at [271, 225] on div "0918647474 - ÚT" at bounding box center [217, 222] width 182 height 21
type input "ÚT"
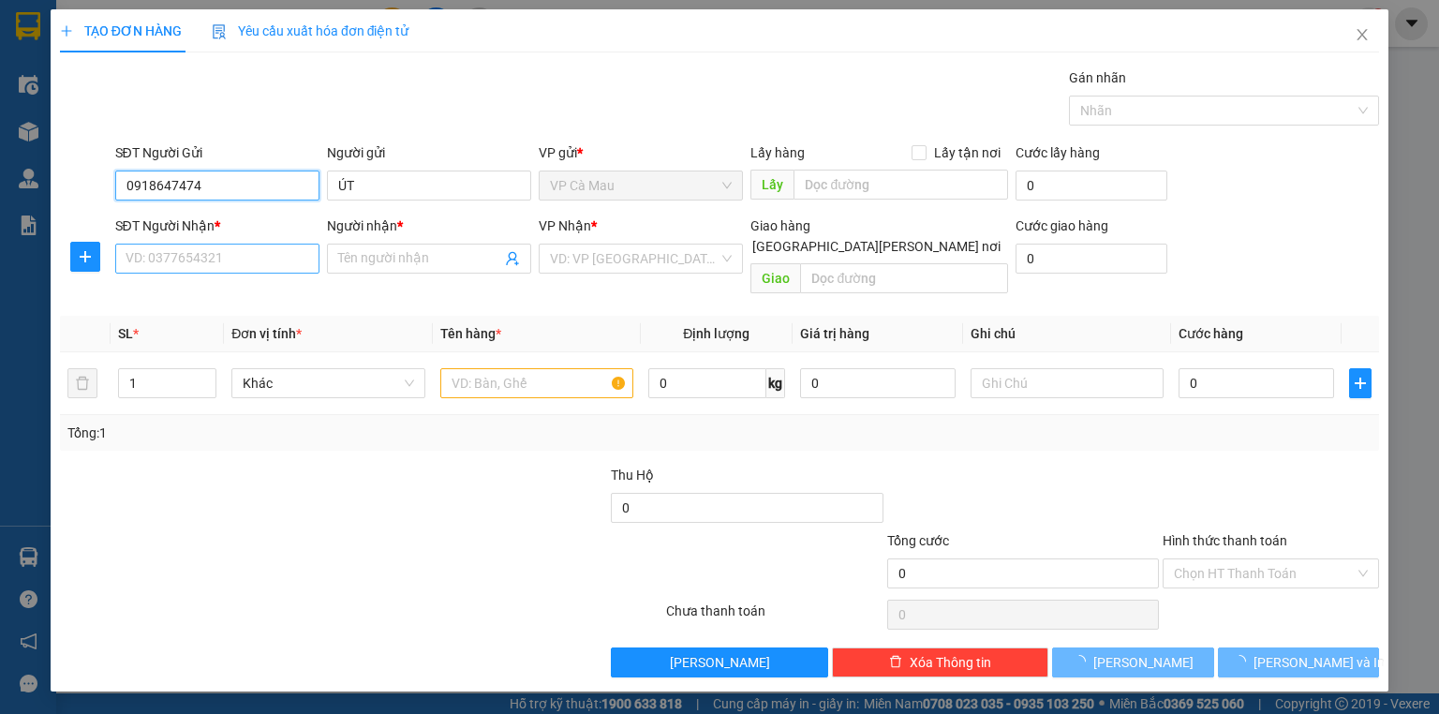
type input "0918647474"
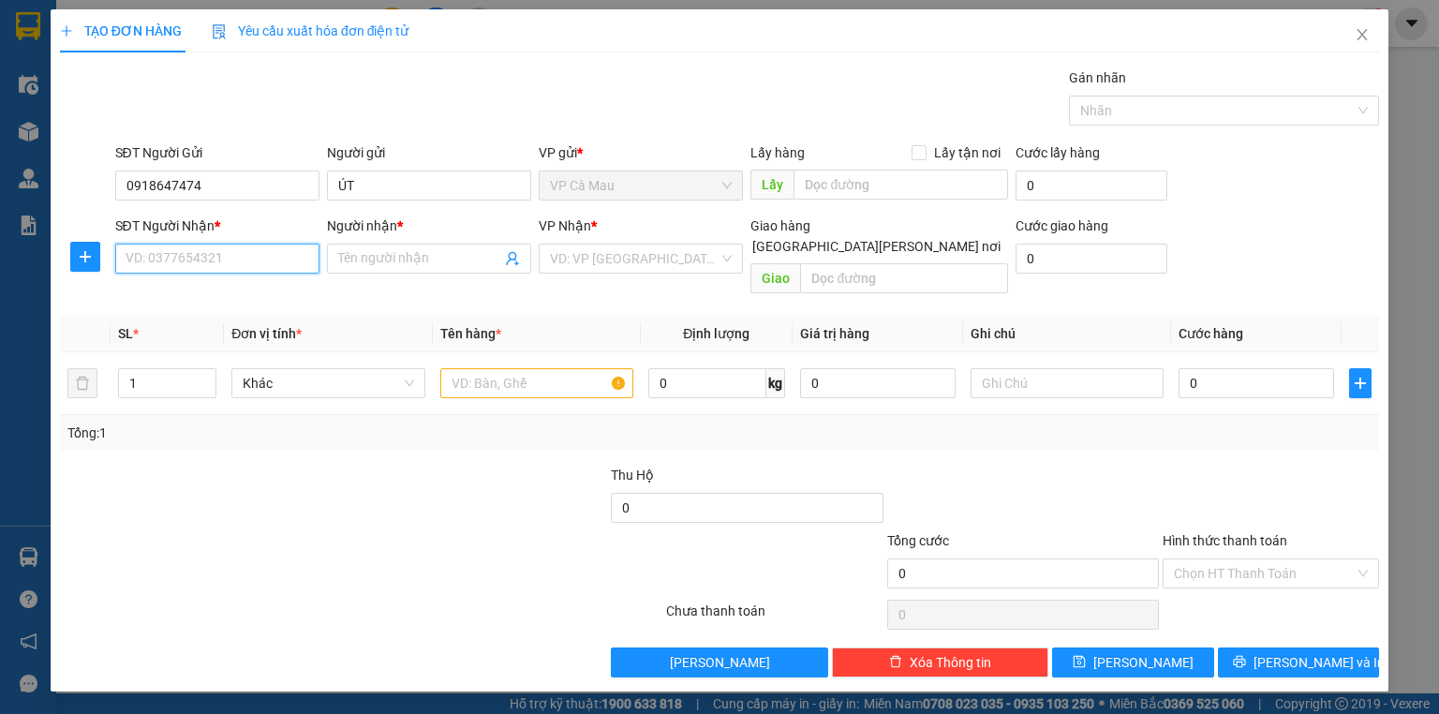
click at [239, 253] on input "SĐT Người Nhận *" at bounding box center [217, 259] width 204 height 30
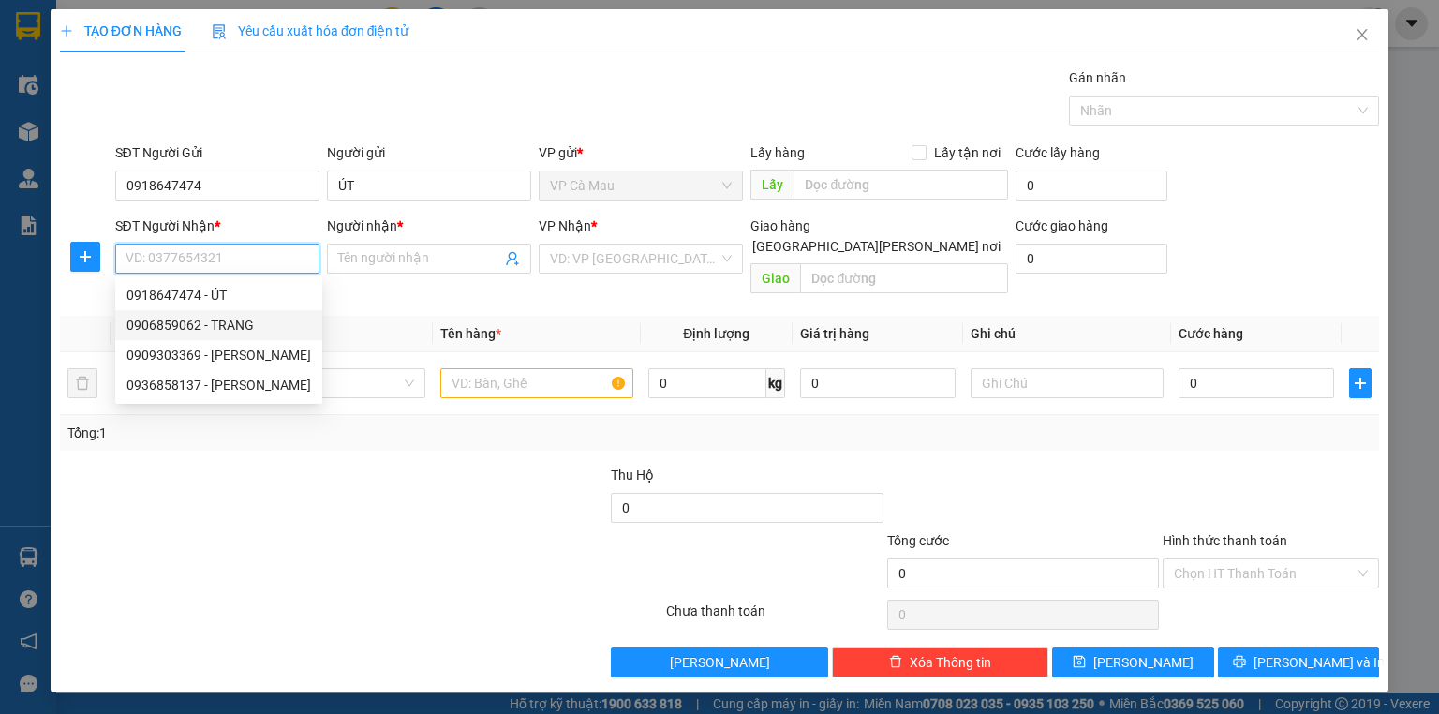
click at [226, 323] on div "0906859062 - TRANG" at bounding box center [218, 325] width 185 height 21
type input "0906859062"
type input "TRANG"
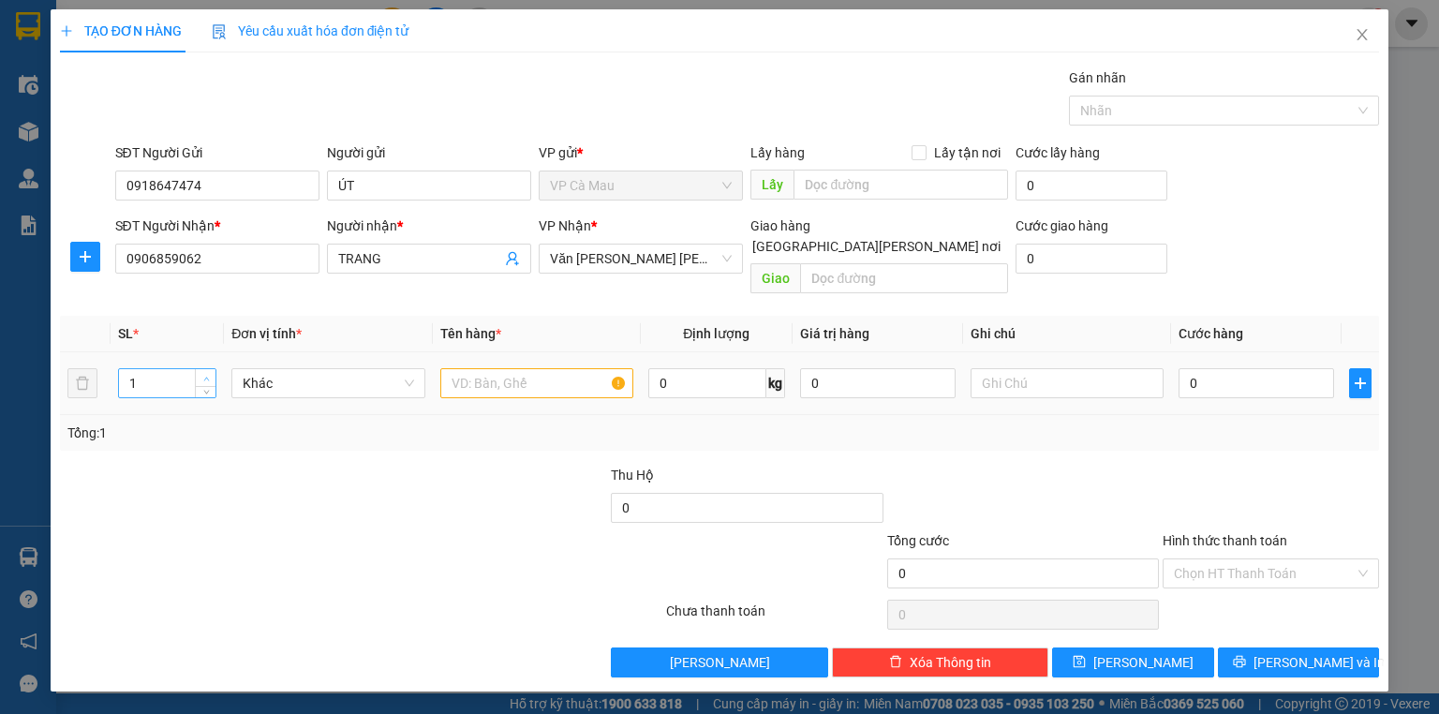
type input "2"
click at [205, 376] on icon "up" at bounding box center [206, 379] width 7 height 7
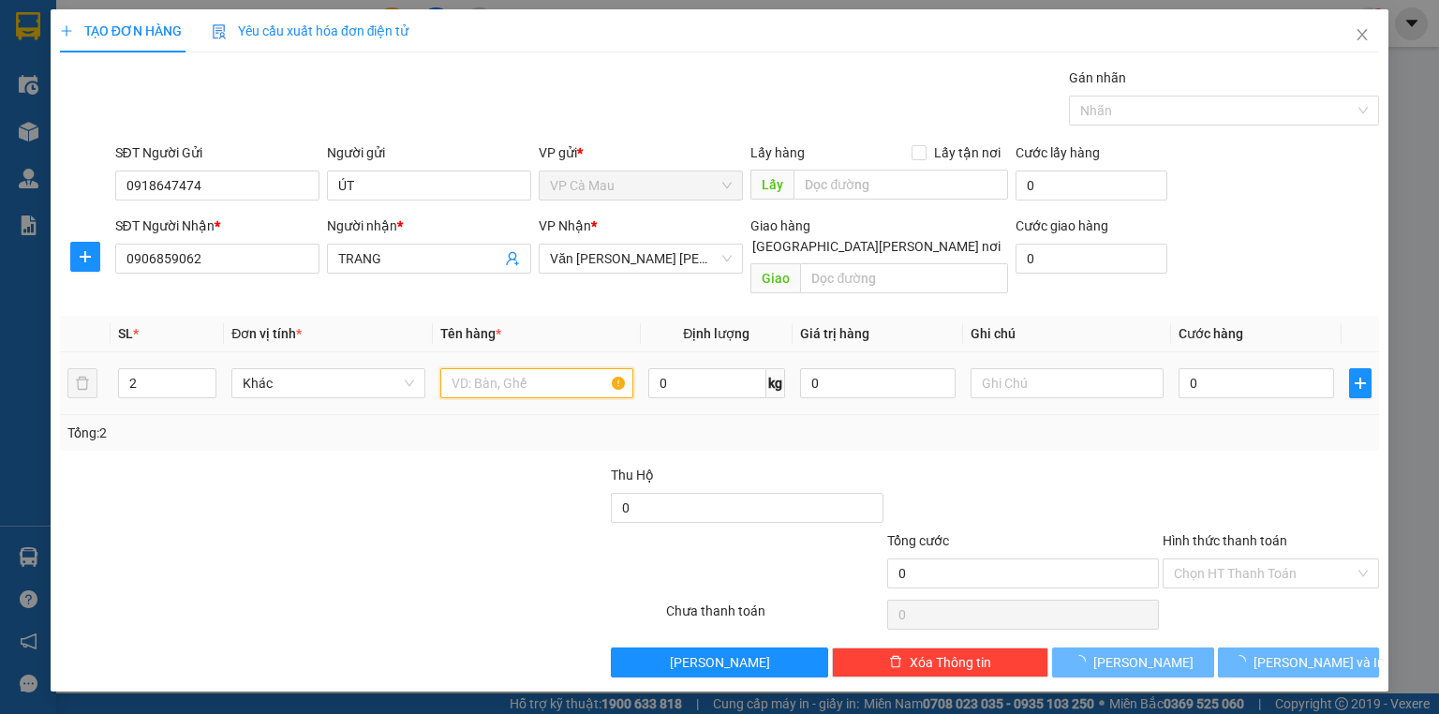
click at [466, 368] on input "text" at bounding box center [536, 383] width 193 height 30
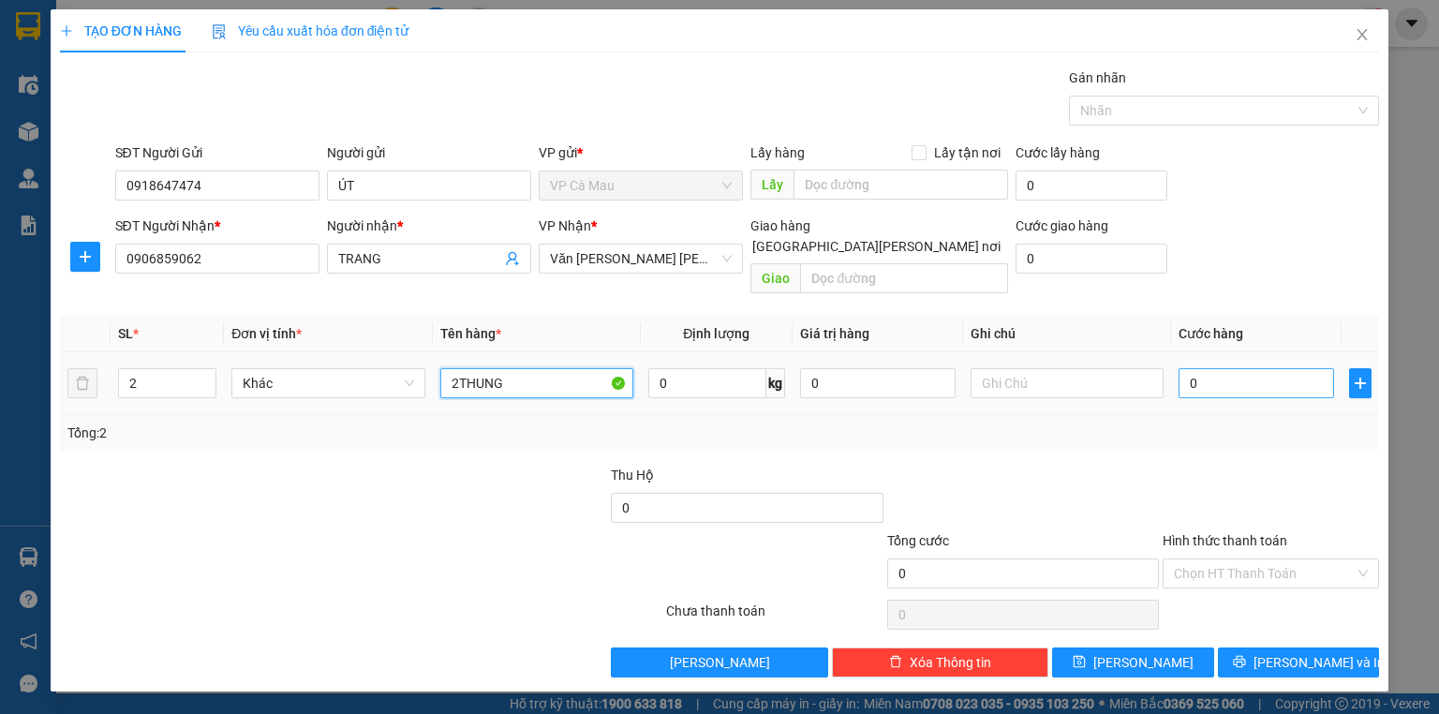
type input "2THUNG"
click at [1182, 368] on input "0" at bounding box center [1255, 383] width 155 height 30
type input "+7"
type input "7"
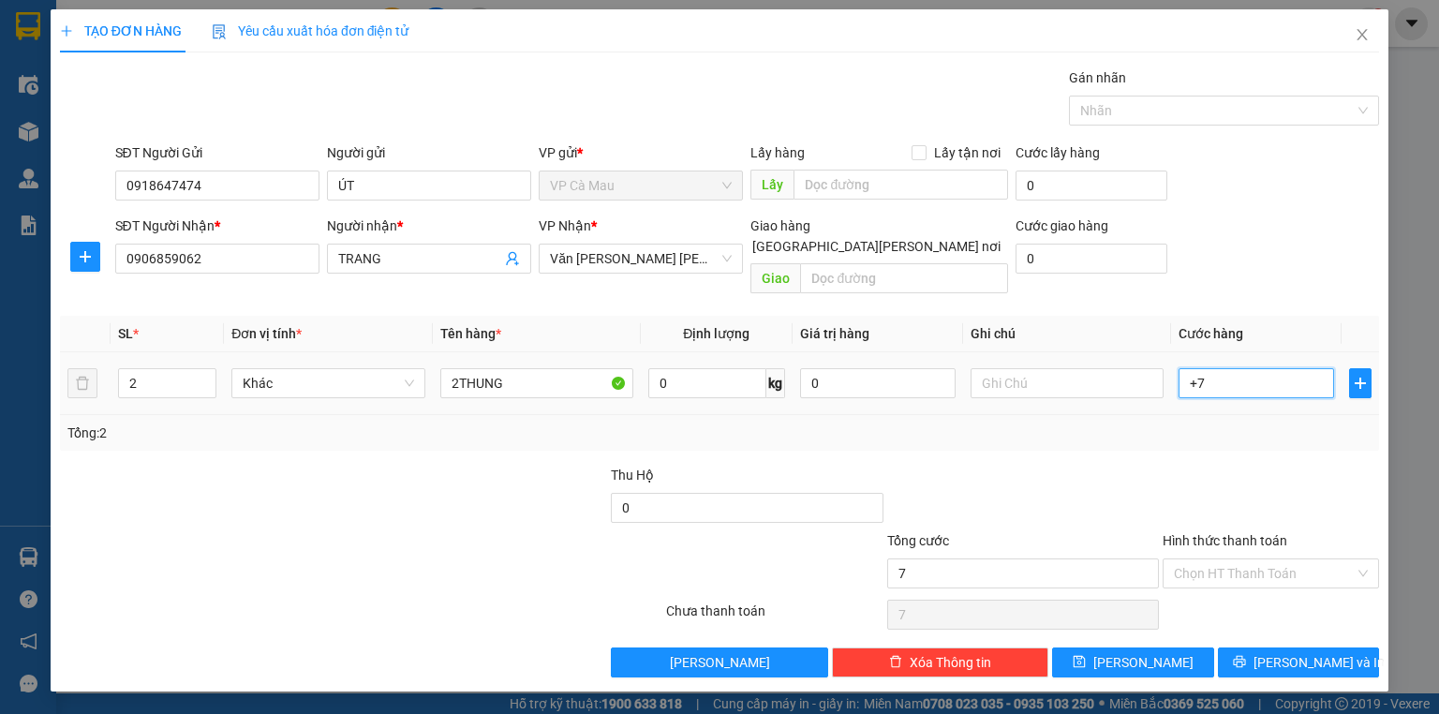
type input "+70"
type input "70"
type input "70.000"
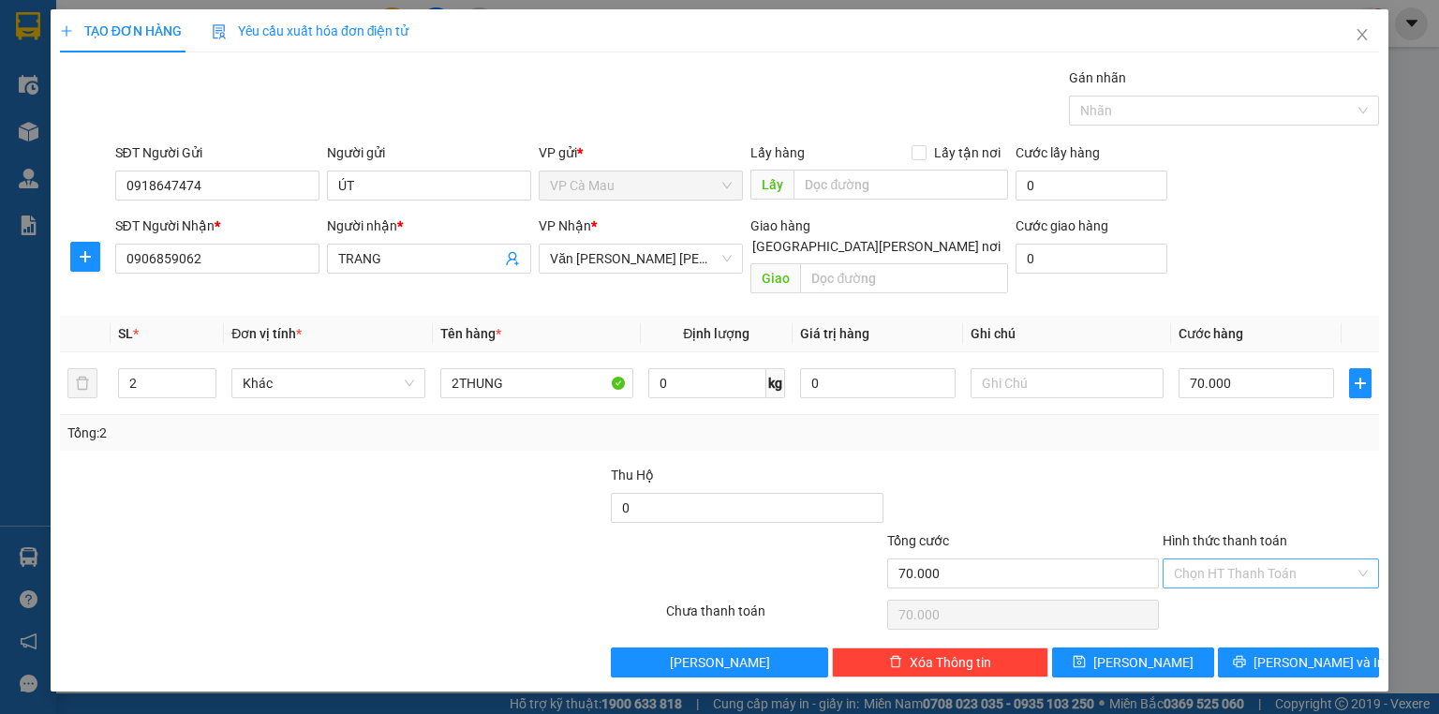
click at [1282, 559] on input "Hình thức thanh toán" at bounding box center [1264, 573] width 181 height 28
click at [1289, 584] on div "Tại văn phòng" at bounding box center [1271, 588] width 194 height 21
type input "0"
click at [1294, 652] on span "[PERSON_NAME] và In" at bounding box center [1318, 662] width 131 height 21
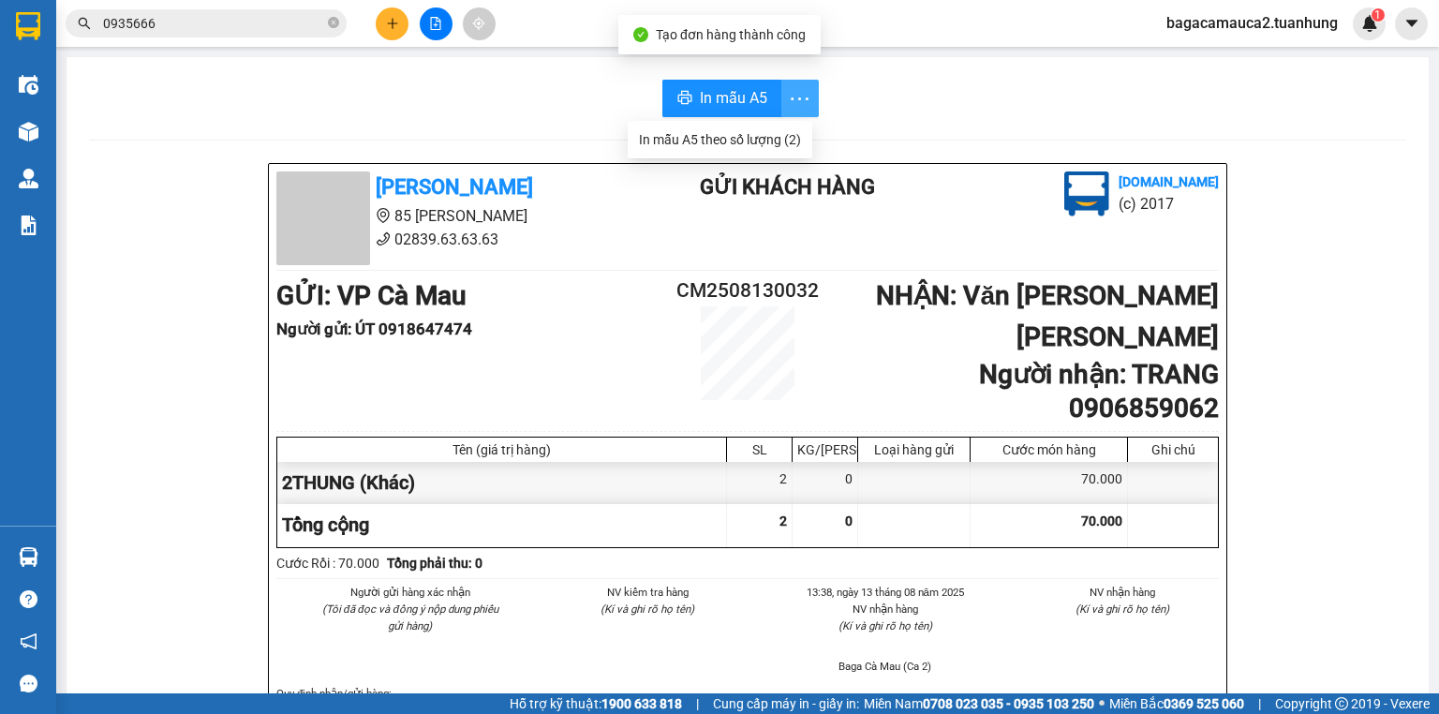
click at [809, 99] on span "more" at bounding box center [800, 98] width 36 height 23
click at [785, 148] on div "In mẫu A5 theo số lượng (2)" at bounding box center [720, 139] width 162 height 21
click at [739, 97] on span "In mẫu A5" at bounding box center [733, 97] width 67 height 23
drag, startPoint x: 1438, startPoint y: 467, endPoint x: 394, endPoint y: 32, distance: 1130.7
click at [394, 32] on button at bounding box center [392, 23] width 33 height 33
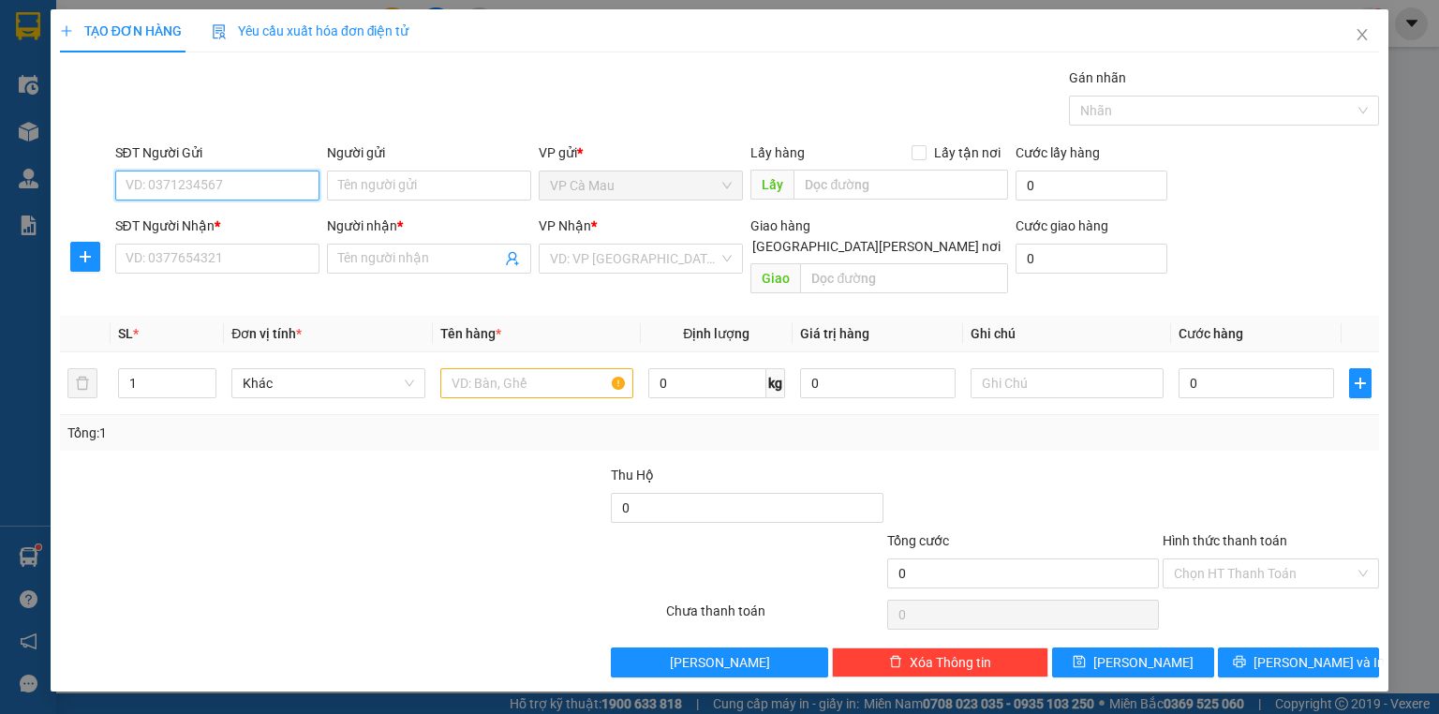
click at [247, 189] on input "SĐT Người Gửi" at bounding box center [217, 185] width 204 height 30
click at [245, 219] on div "0942224992 - VY" at bounding box center [231, 222] width 211 height 21
type input "0942224992"
type input "VY"
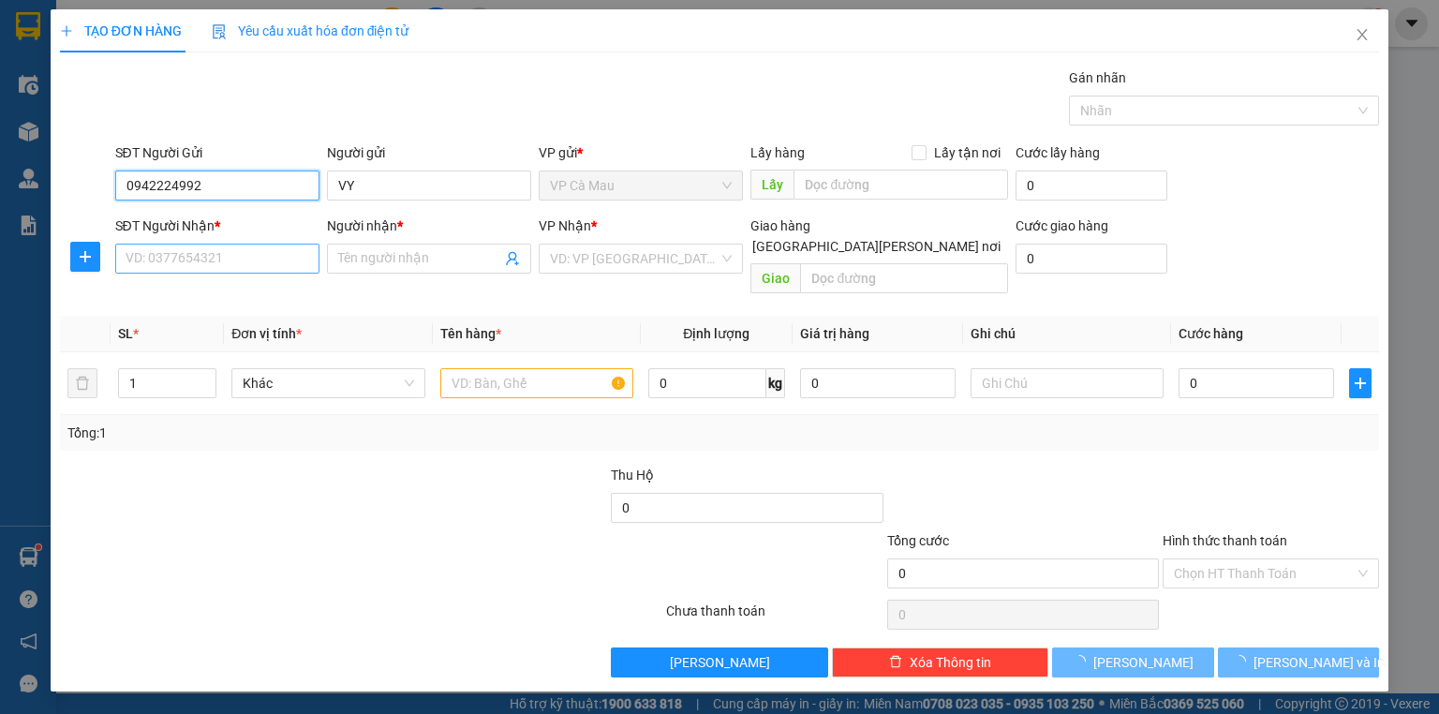
type input "0942224992"
click at [236, 250] on input "SĐT Người Nhận *" at bounding box center [217, 259] width 204 height 30
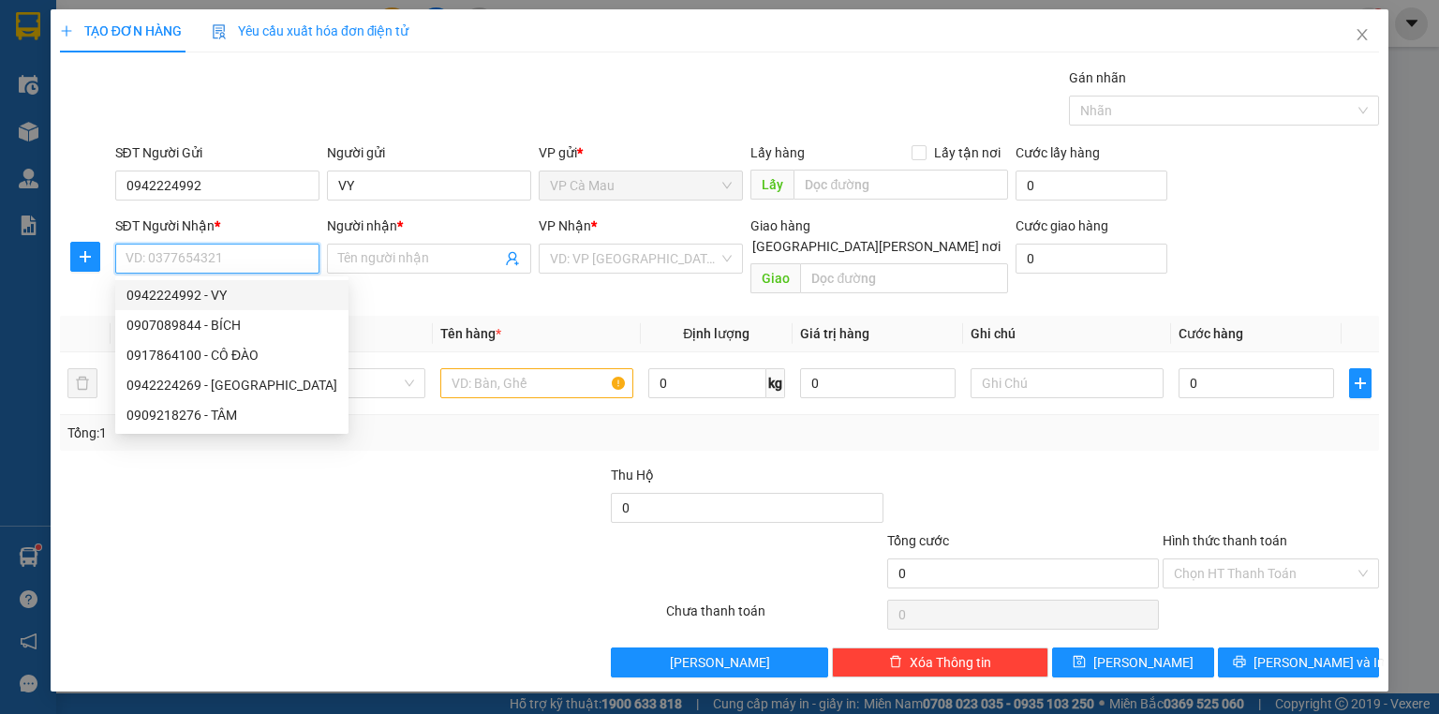
click at [163, 252] on input "SĐT Người Nhận *" at bounding box center [217, 259] width 204 height 30
click at [161, 259] on input "SĐT Người Nhận *" at bounding box center [217, 259] width 204 height 30
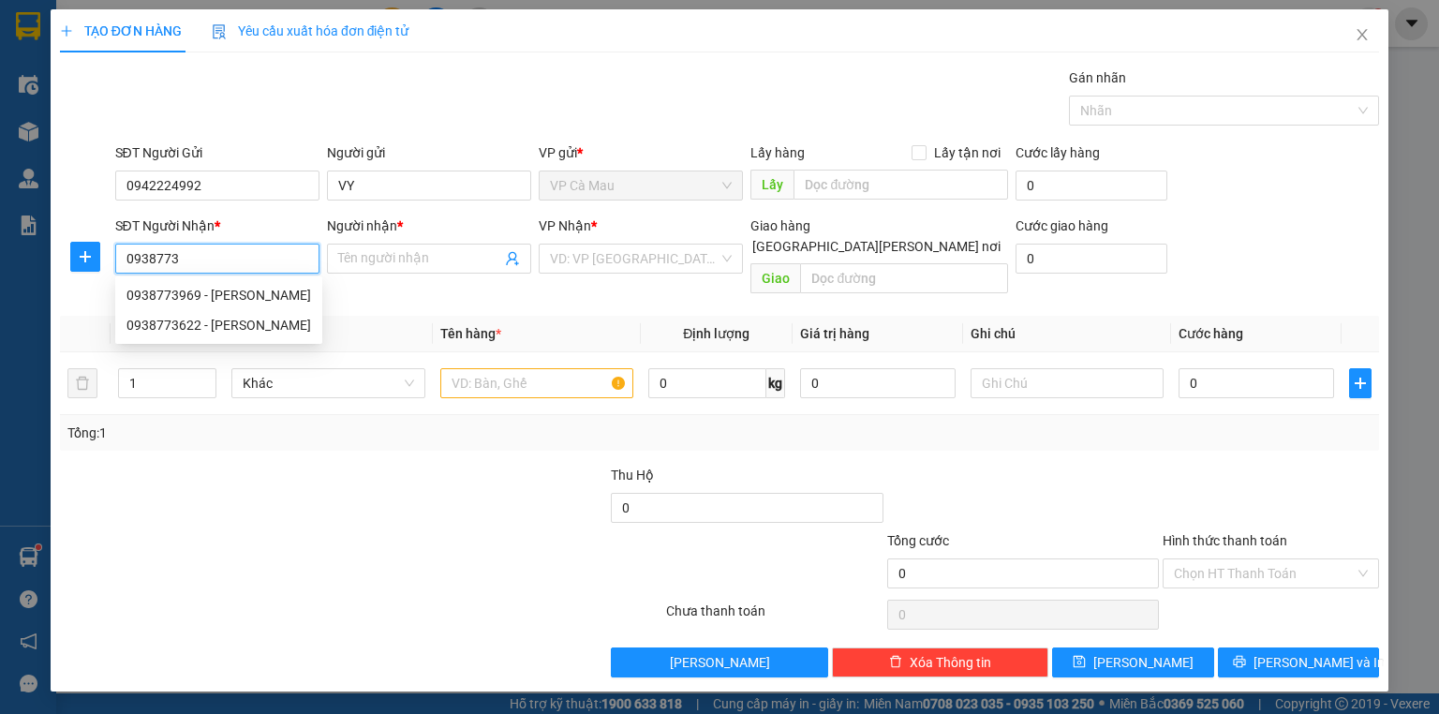
click at [211, 322] on div "0938773622 - [PERSON_NAME]" at bounding box center [218, 325] width 185 height 21
type input "0938773622"
type input "NGỌC"
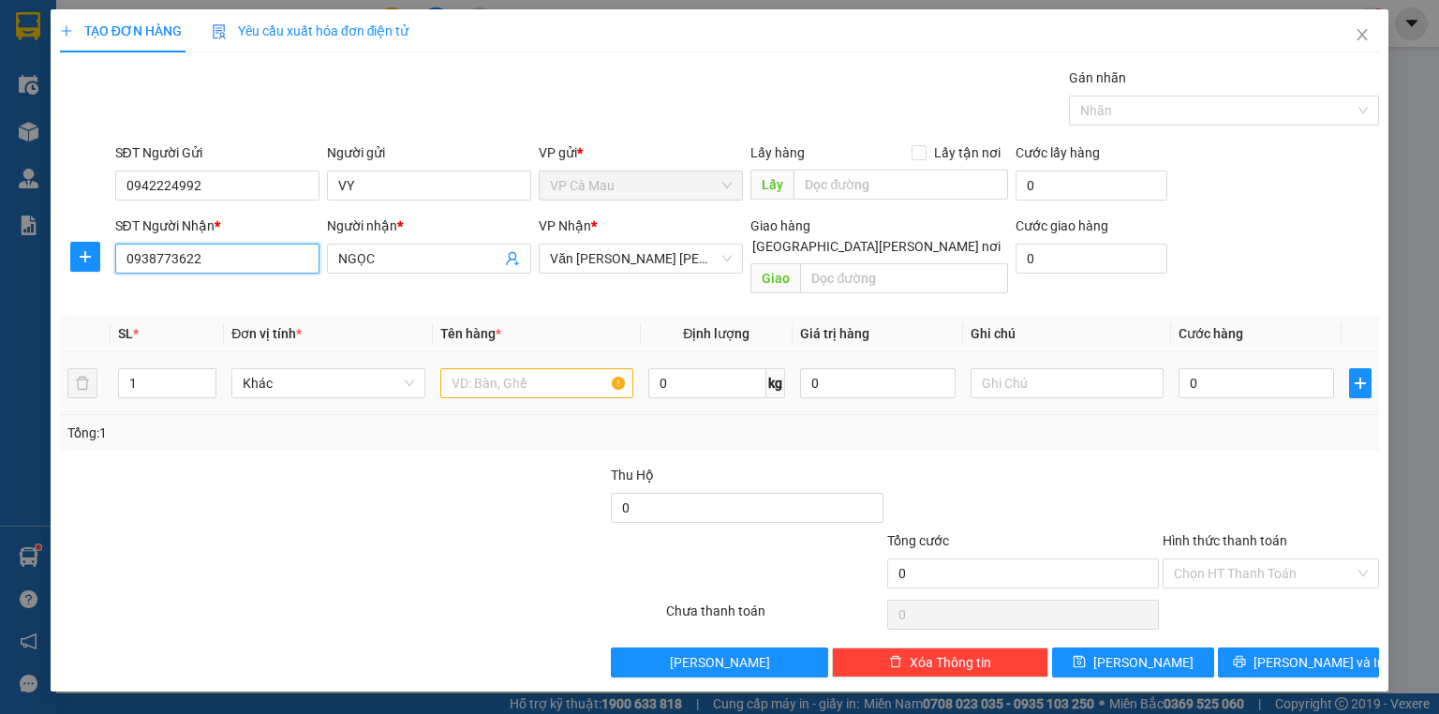
type input "0938773622"
click at [491, 368] on input "text" at bounding box center [536, 383] width 193 height 30
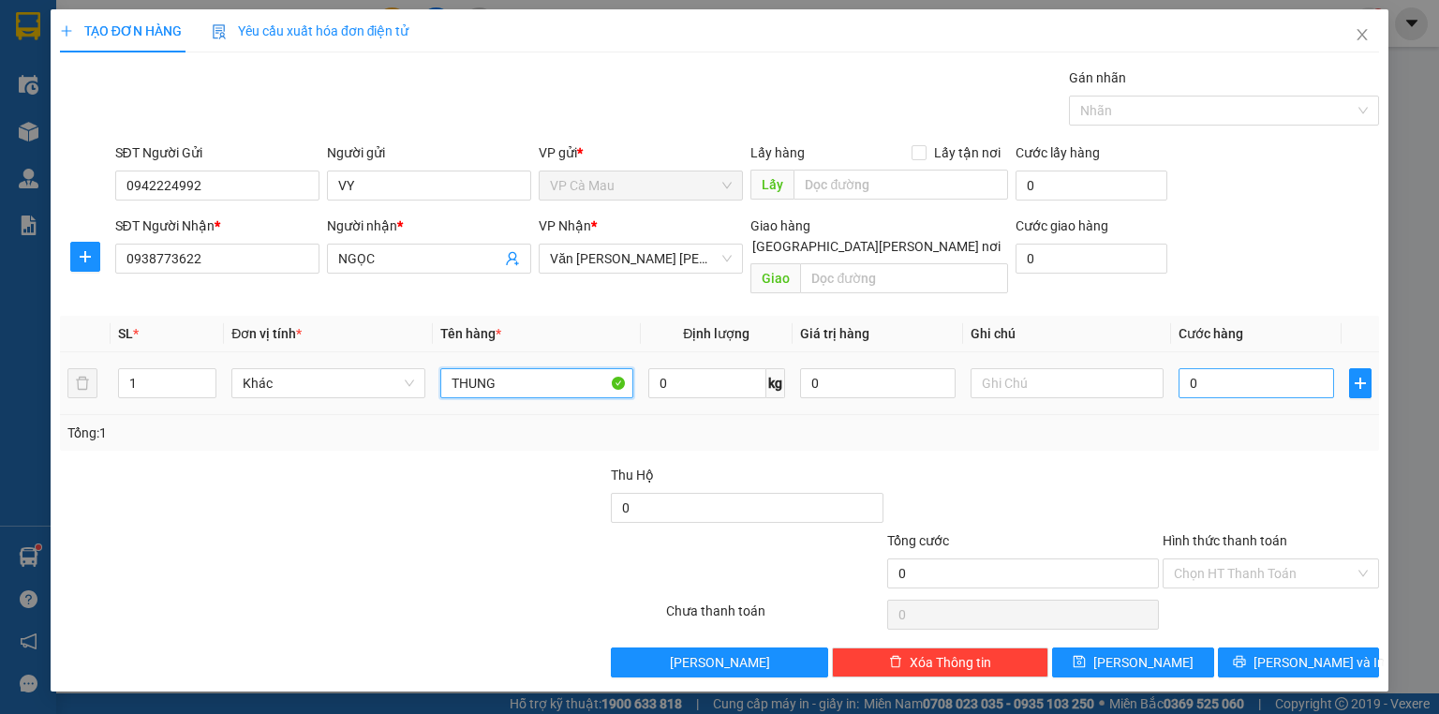
type input "THUNG"
click at [1184, 368] on input "0" at bounding box center [1255, 383] width 155 height 30
type input "+3"
type input "3"
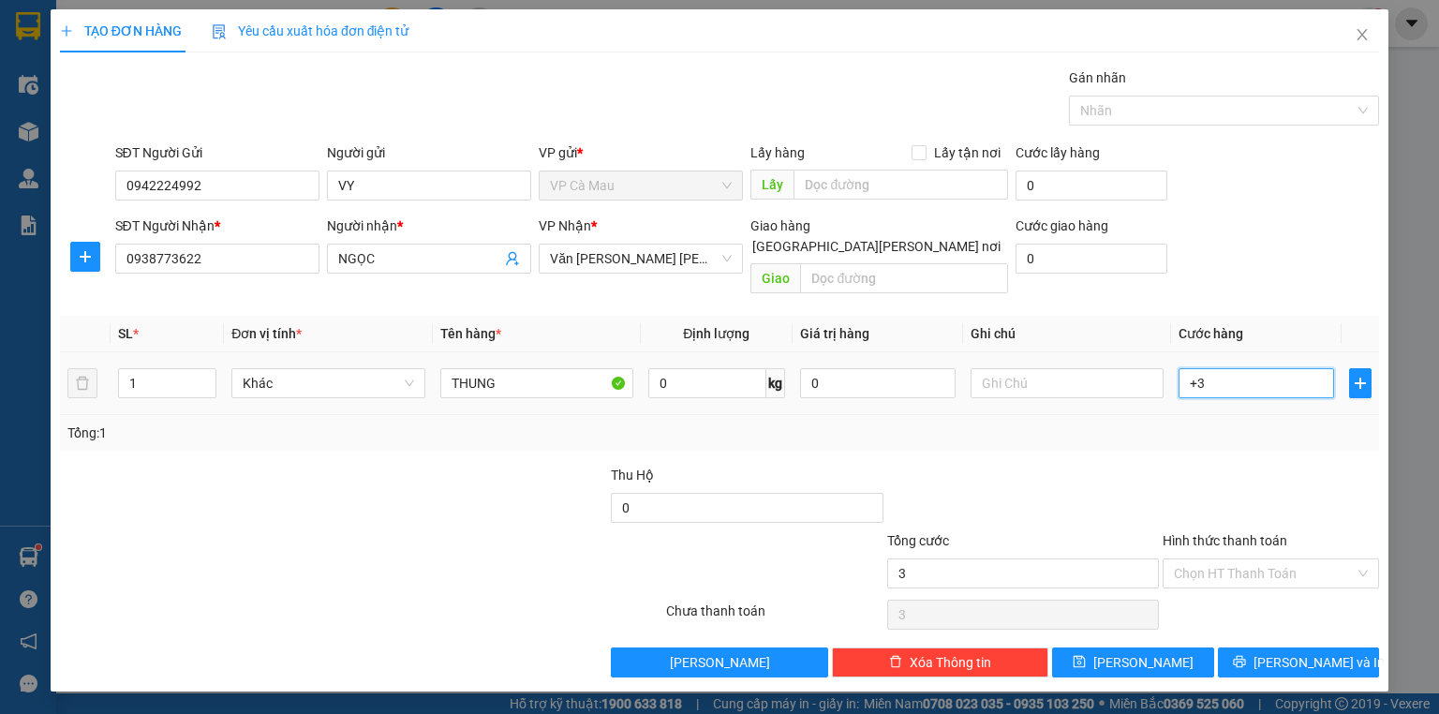
type input "+30"
type input "30"
type input "30.000"
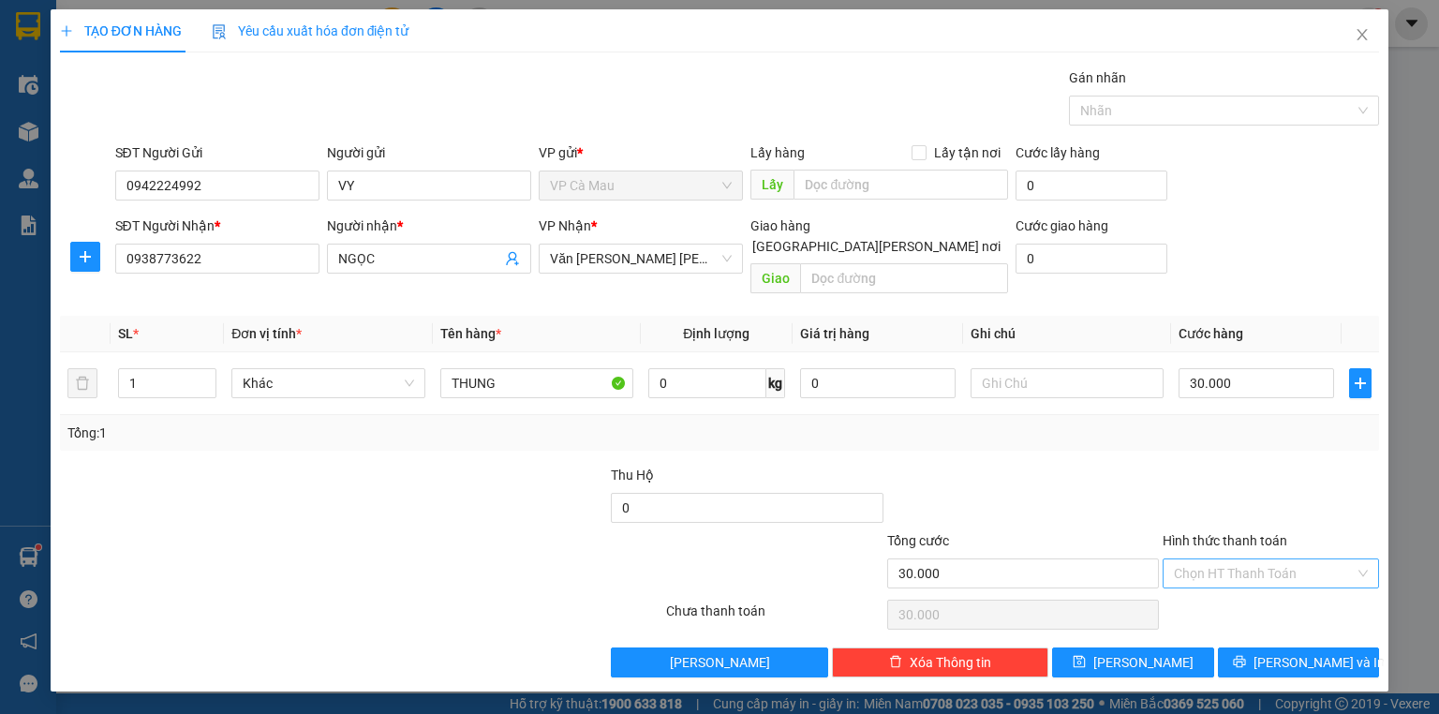
click at [1288, 559] on input "Hình thức thanh toán" at bounding box center [1264, 573] width 181 height 28
click at [1280, 591] on div "Tại văn phòng" at bounding box center [1271, 588] width 194 height 21
type input "0"
click at [1351, 647] on button "[PERSON_NAME] và In" at bounding box center [1299, 662] width 162 height 30
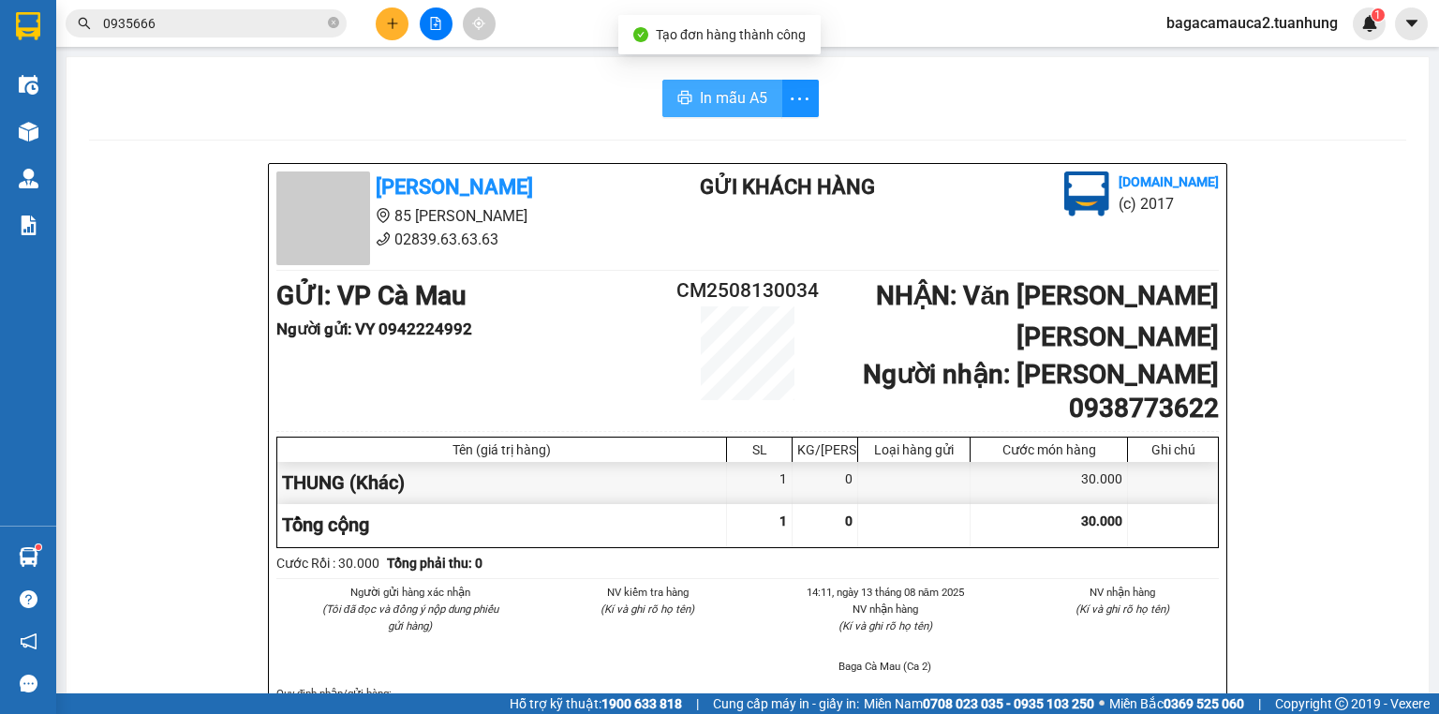
click at [708, 104] on span "In mẫu A5" at bounding box center [733, 97] width 67 height 23
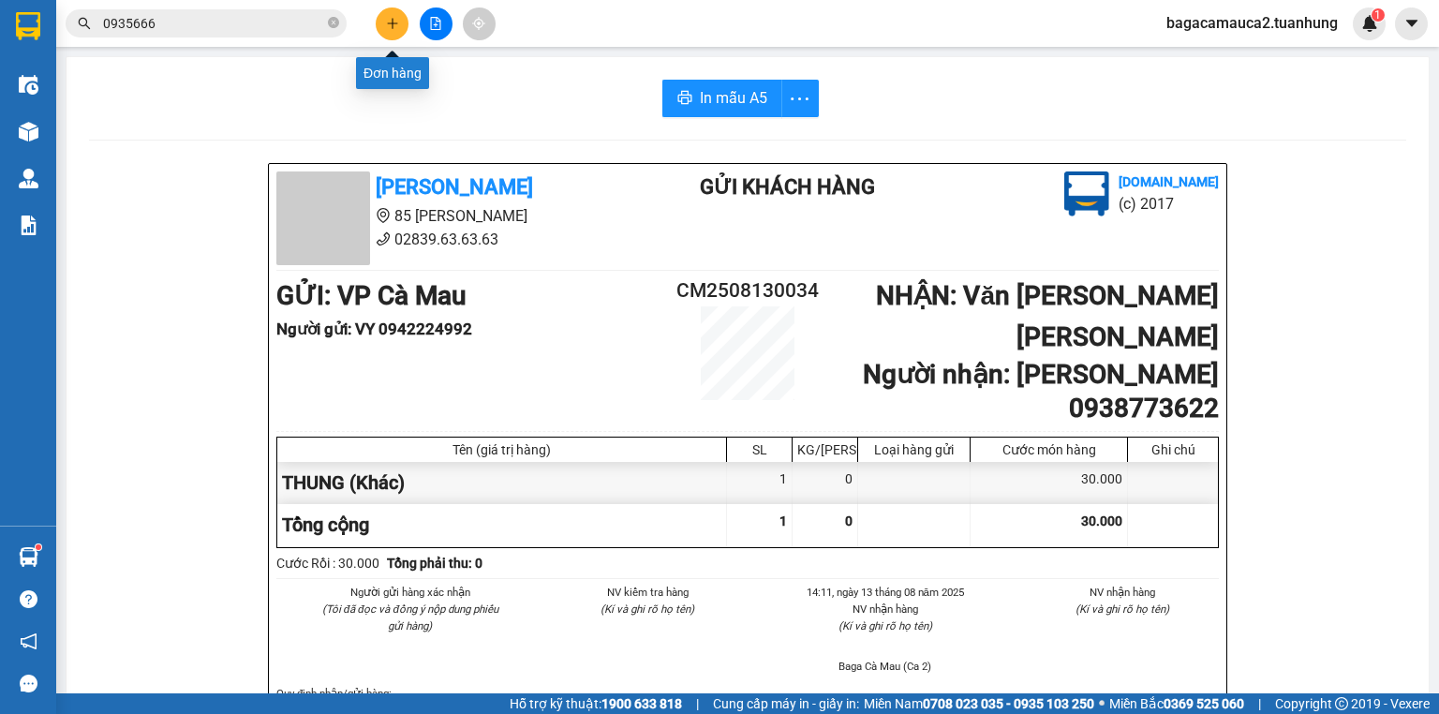
click at [390, 29] on icon "plus" at bounding box center [392, 23] width 13 height 13
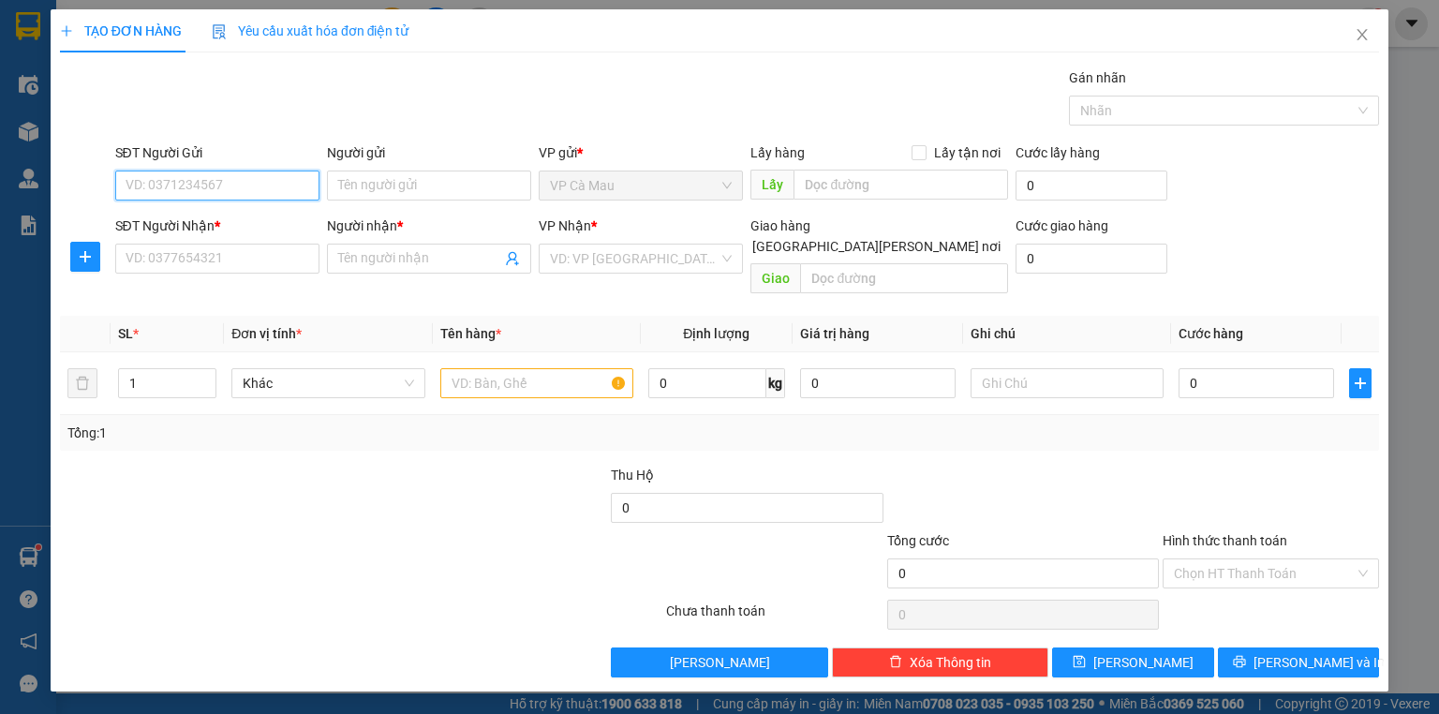
click at [241, 185] on input "SĐT Người Gửi" at bounding box center [217, 185] width 204 height 30
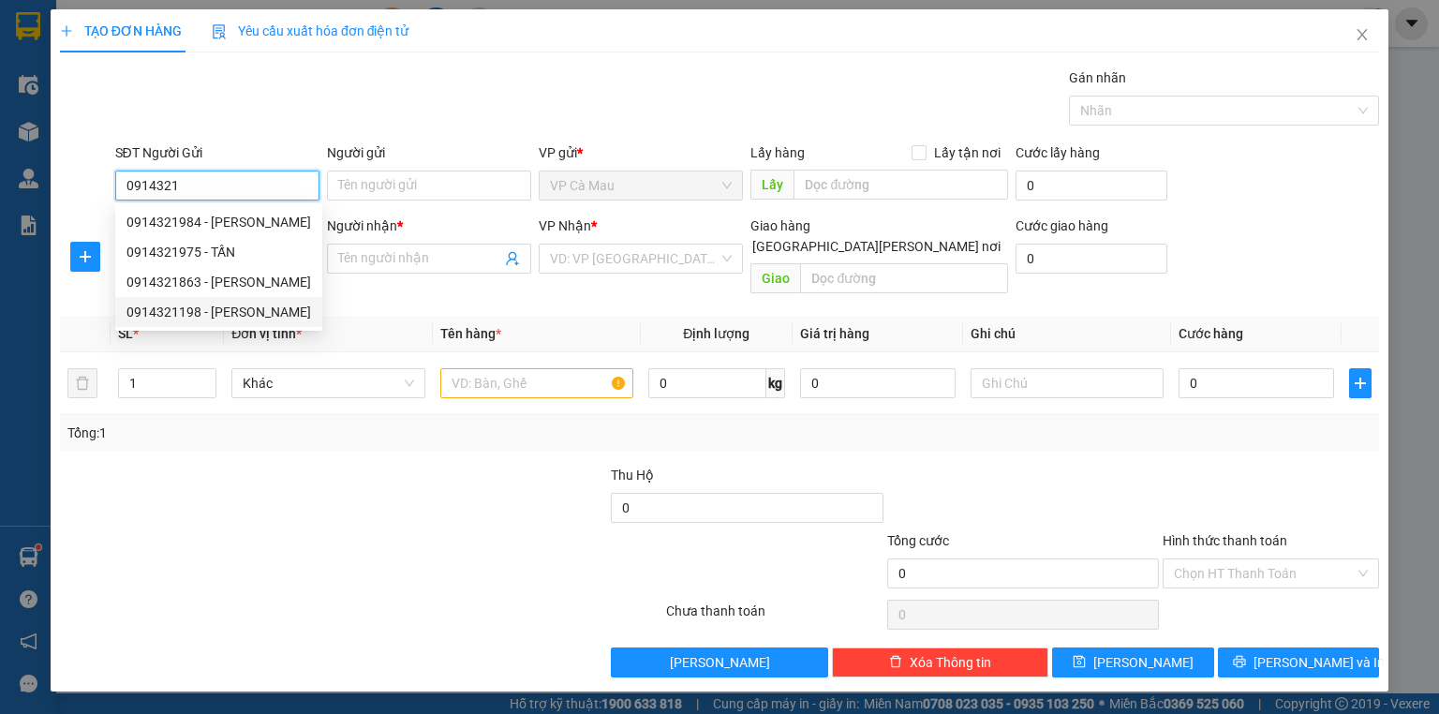
click at [255, 313] on div "0914321198 - [PERSON_NAME]" at bounding box center [218, 312] width 185 height 21
type input "0914321198"
type input "[PERSON_NAME]"
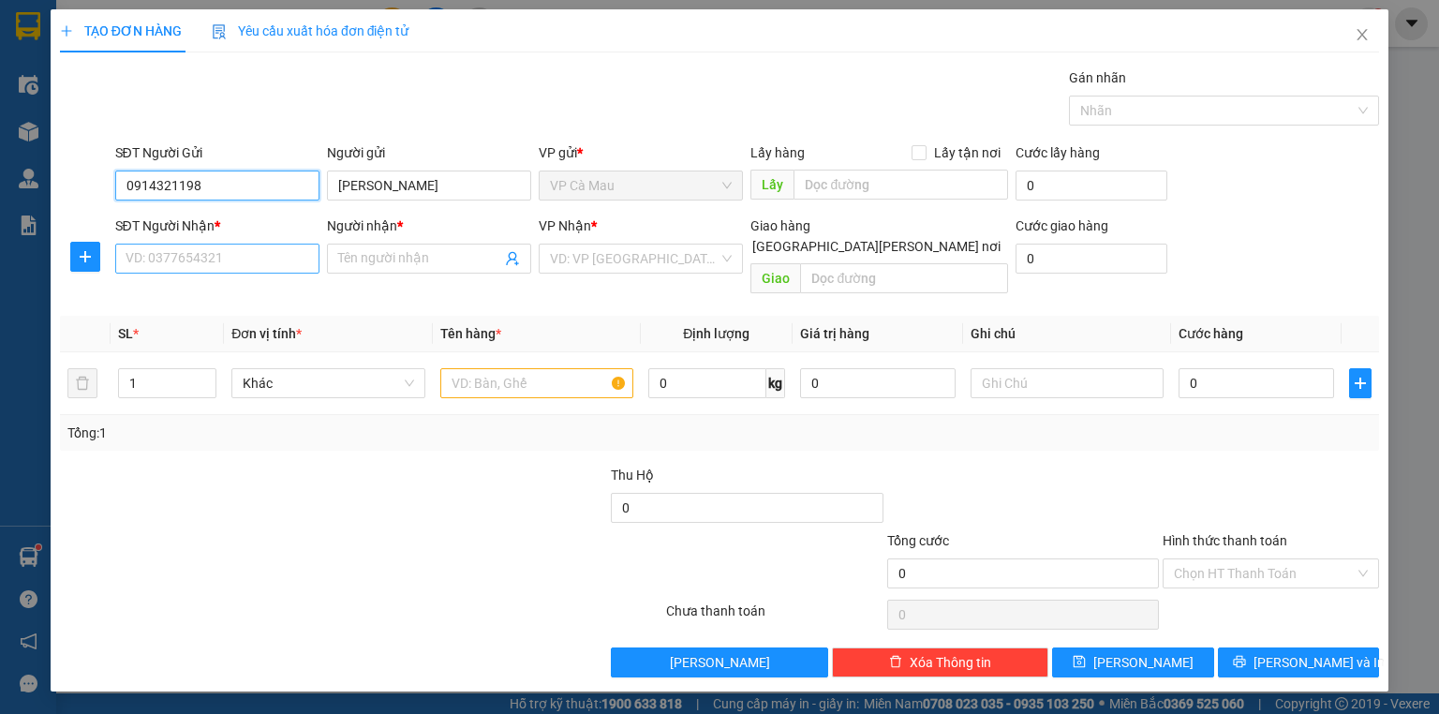
type input "0914321198"
click at [191, 253] on input "SĐT Người Nhận *" at bounding box center [217, 259] width 204 height 30
type input "0823652442"
click at [392, 259] on input "Người nhận *" at bounding box center [419, 258] width 163 height 21
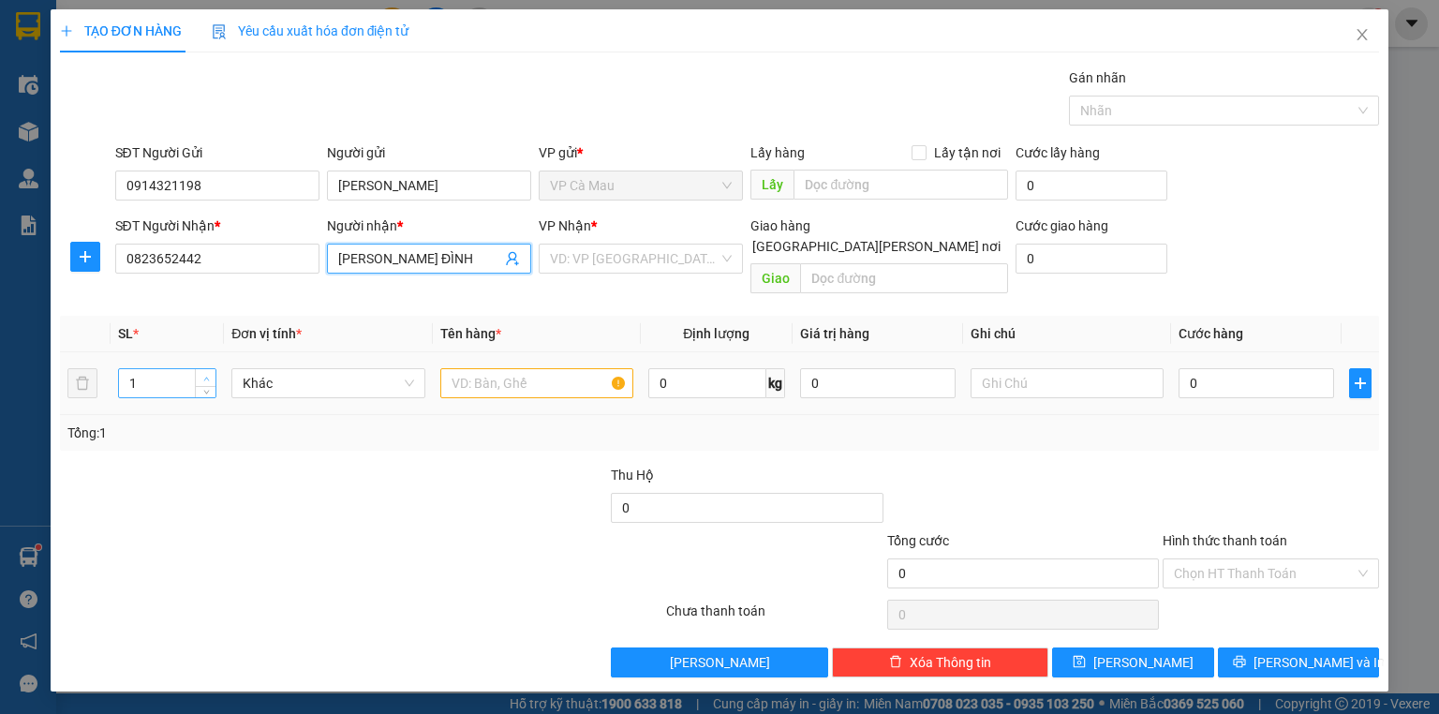
type input "[PERSON_NAME] ĐÌNH"
type input "2"
click at [209, 376] on icon "up" at bounding box center [206, 379] width 7 height 7
click at [462, 368] on input "text" at bounding box center [536, 383] width 193 height 30
type input "1"
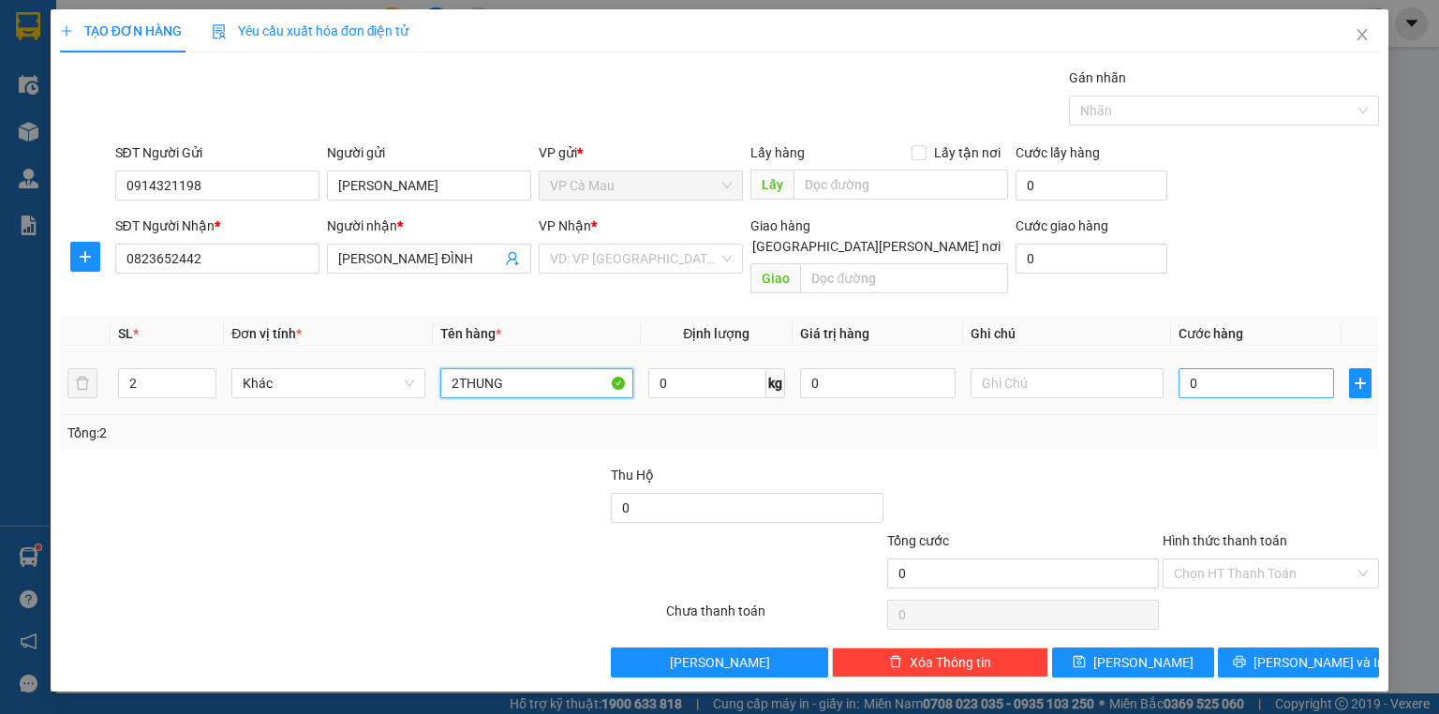
type input "2THUNG"
click at [1183, 368] on input "0" at bounding box center [1255, 383] width 155 height 30
type input "+8"
type input "8"
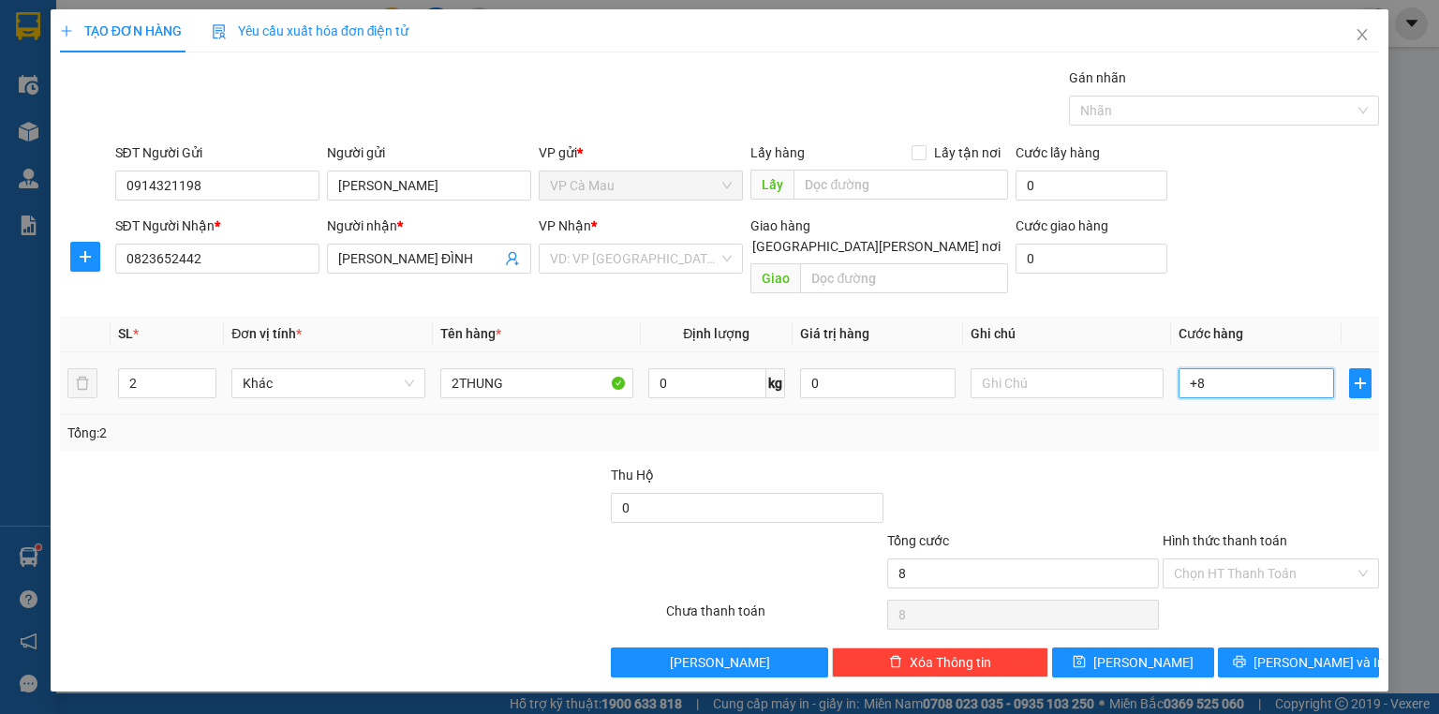
type input "+80"
type input "80"
type input "80.000"
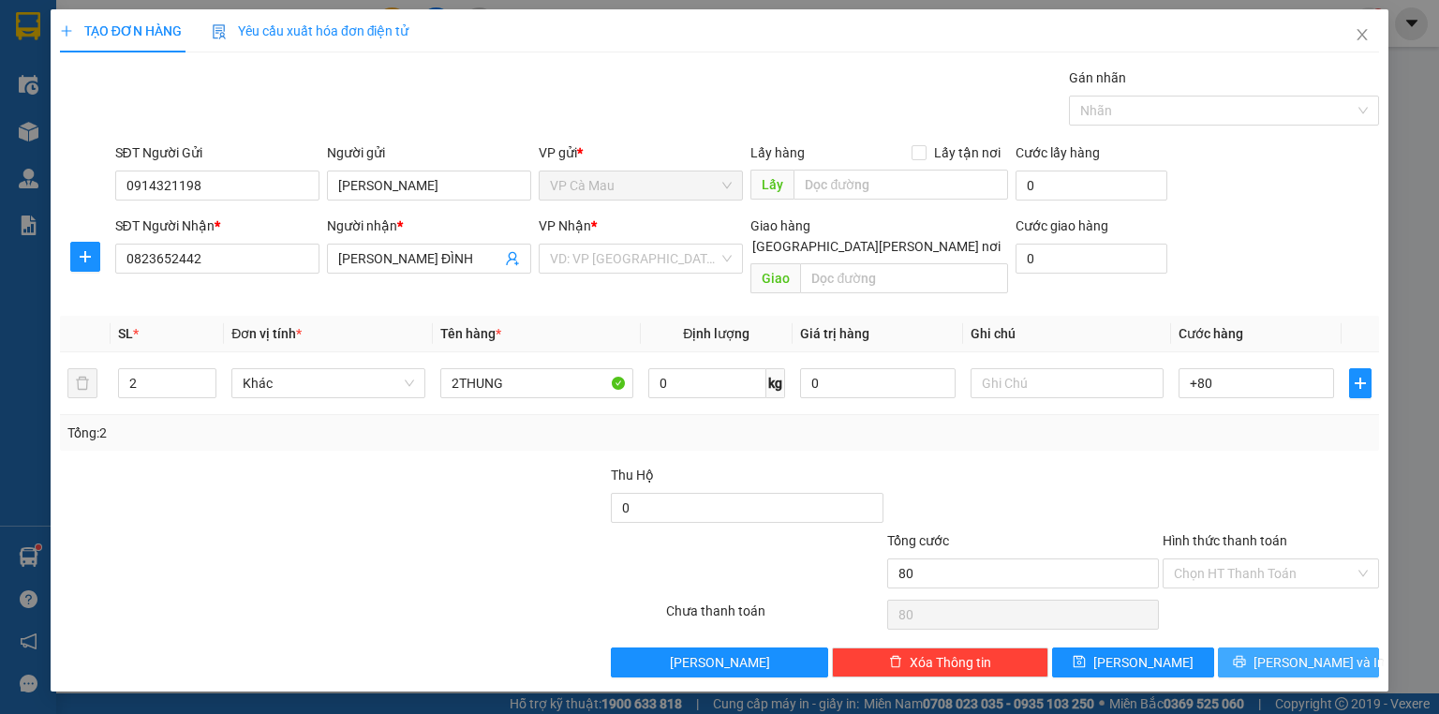
type input "80.000"
click at [1334, 652] on span "[PERSON_NAME] và In" at bounding box center [1318, 662] width 131 height 21
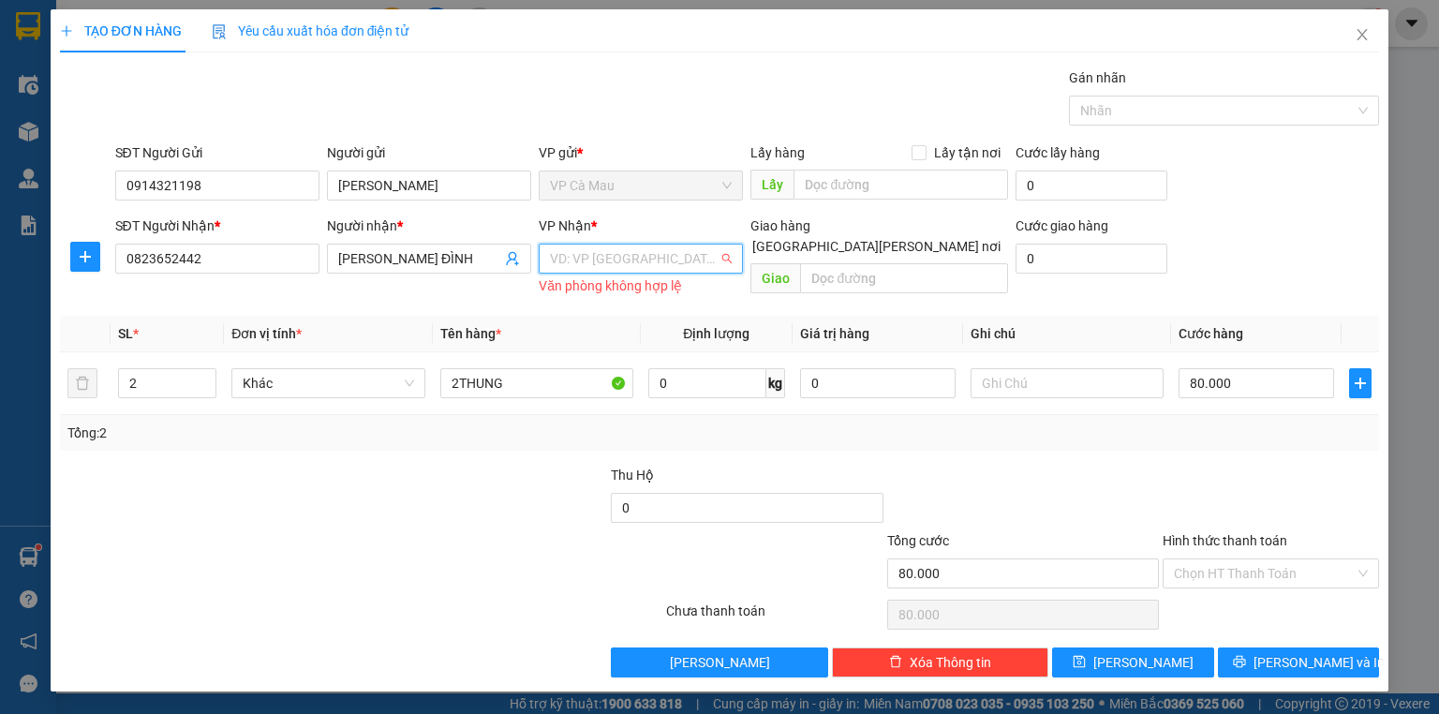
click at [656, 261] on input "search" at bounding box center [634, 258] width 169 height 28
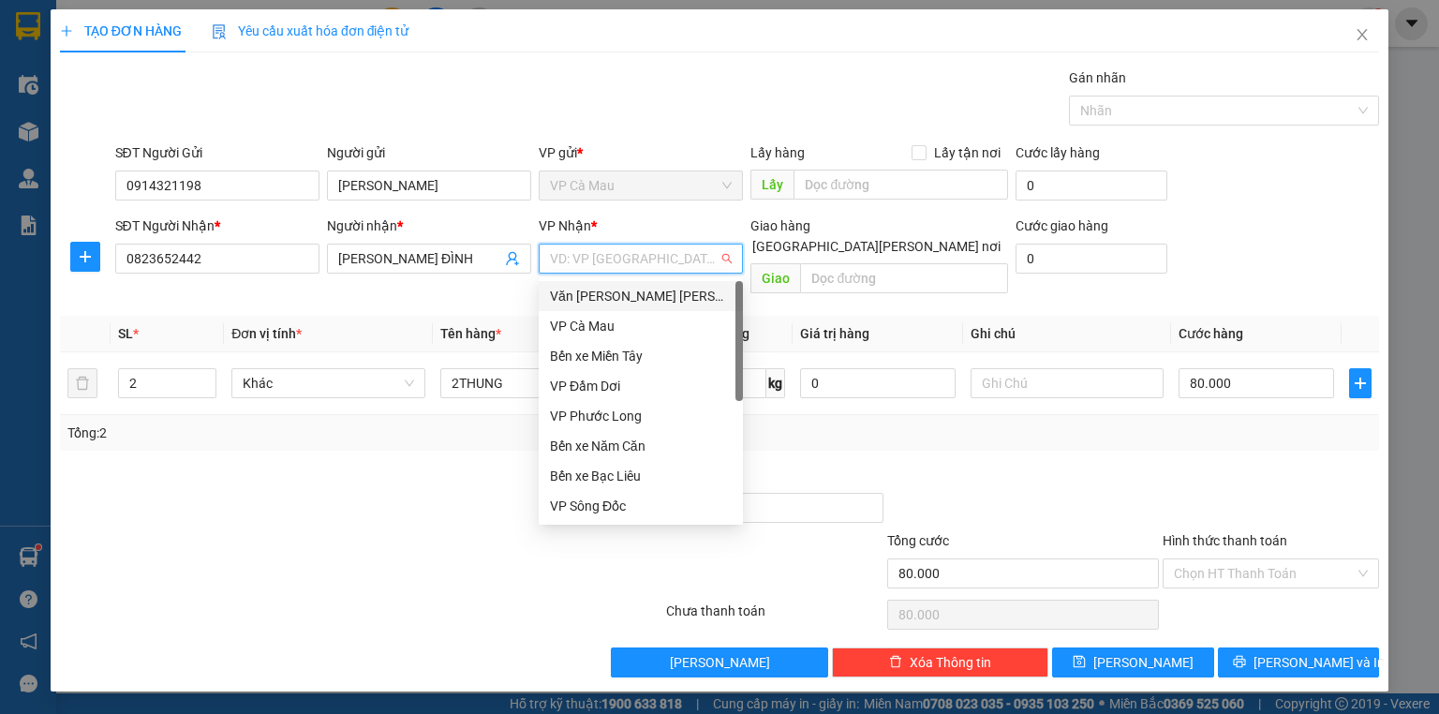
click at [668, 294] on div "Văn [PERSON_NAME] [PERSON_NAME]" at bounding box center [641, 296] width 182 height 21
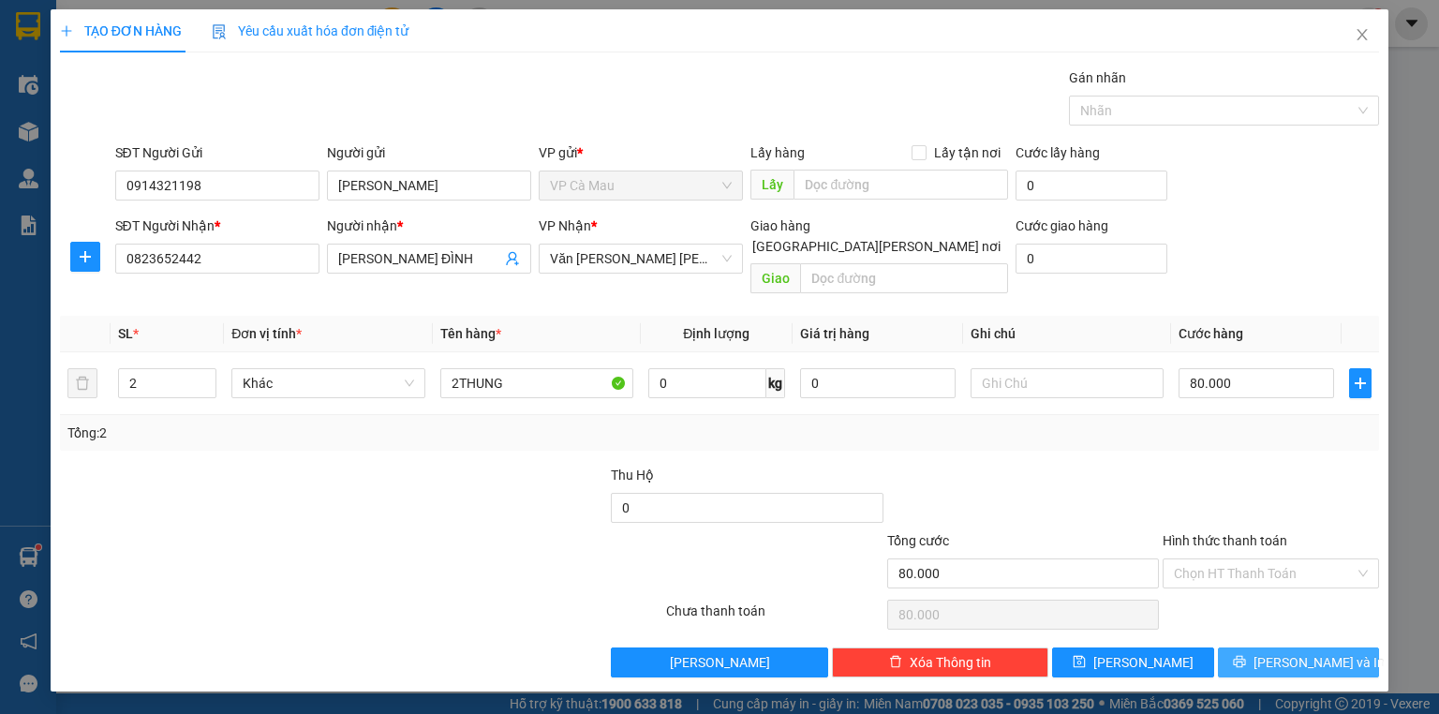
click at [1311, 652] on span "[PERSON_NAME] và In" at bounding box center [1318, 662] width 131 height 21
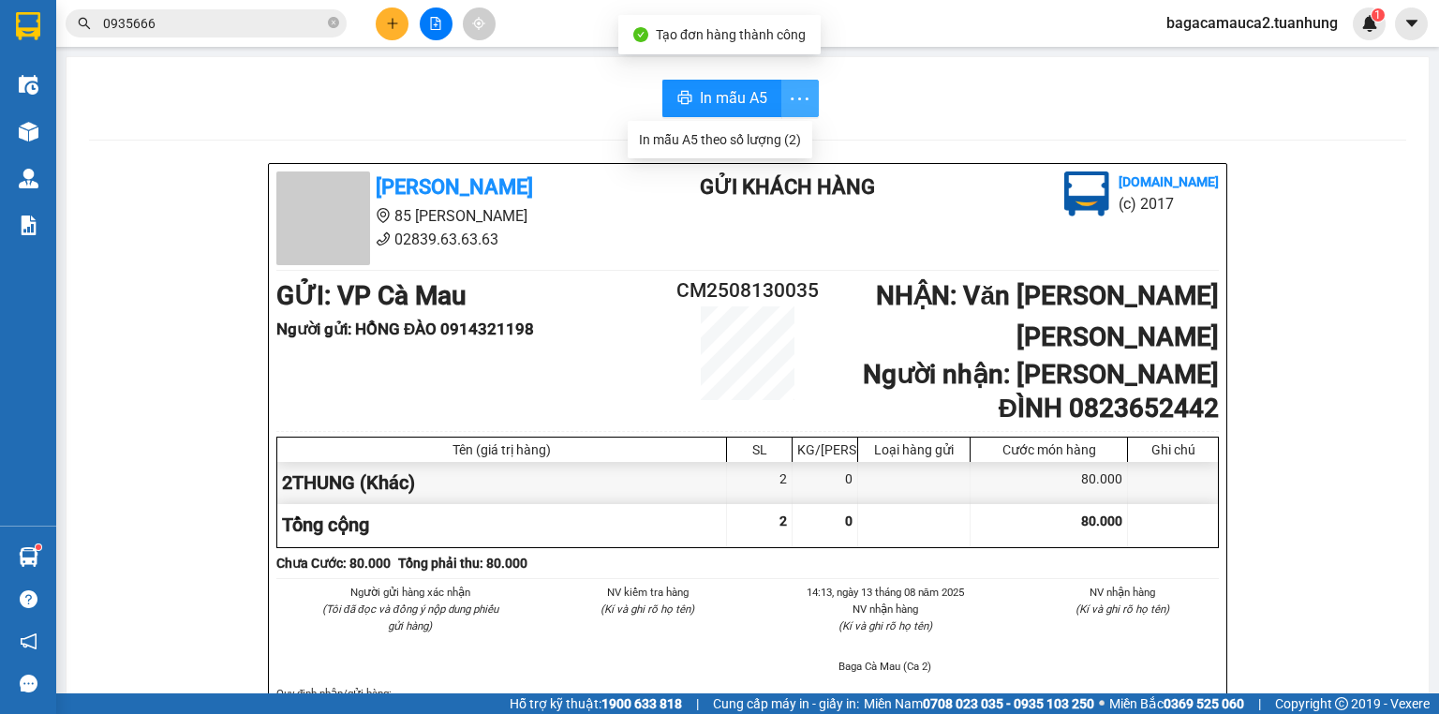
click at [788, 99] on icon "more" at bounding box center [799, 98] width 23 height 23
click at [771, 135] on div "In mẫu A5 theo số lượng (2)" at bounding box center [720, 139] width 162 height 21
click at [723, 95] on span "In mẫu A5" at bounding box center [733, 97] width 67 height 23
